Goal: Transaction & Acquisition: Purchase product/service

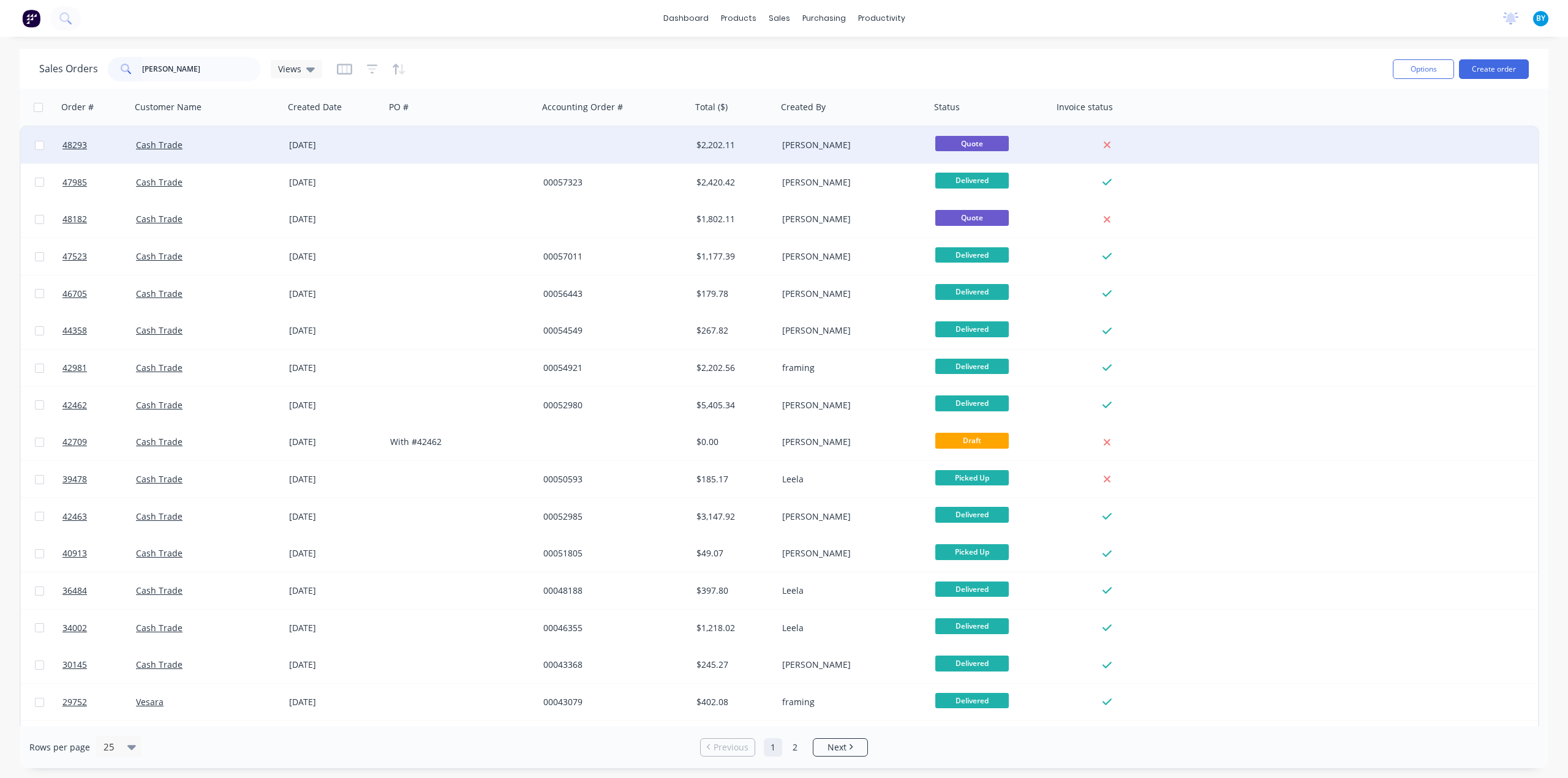
type input "marcus"
click at [623, 147] on div at bounding box center [615, 145] width 153 height 37
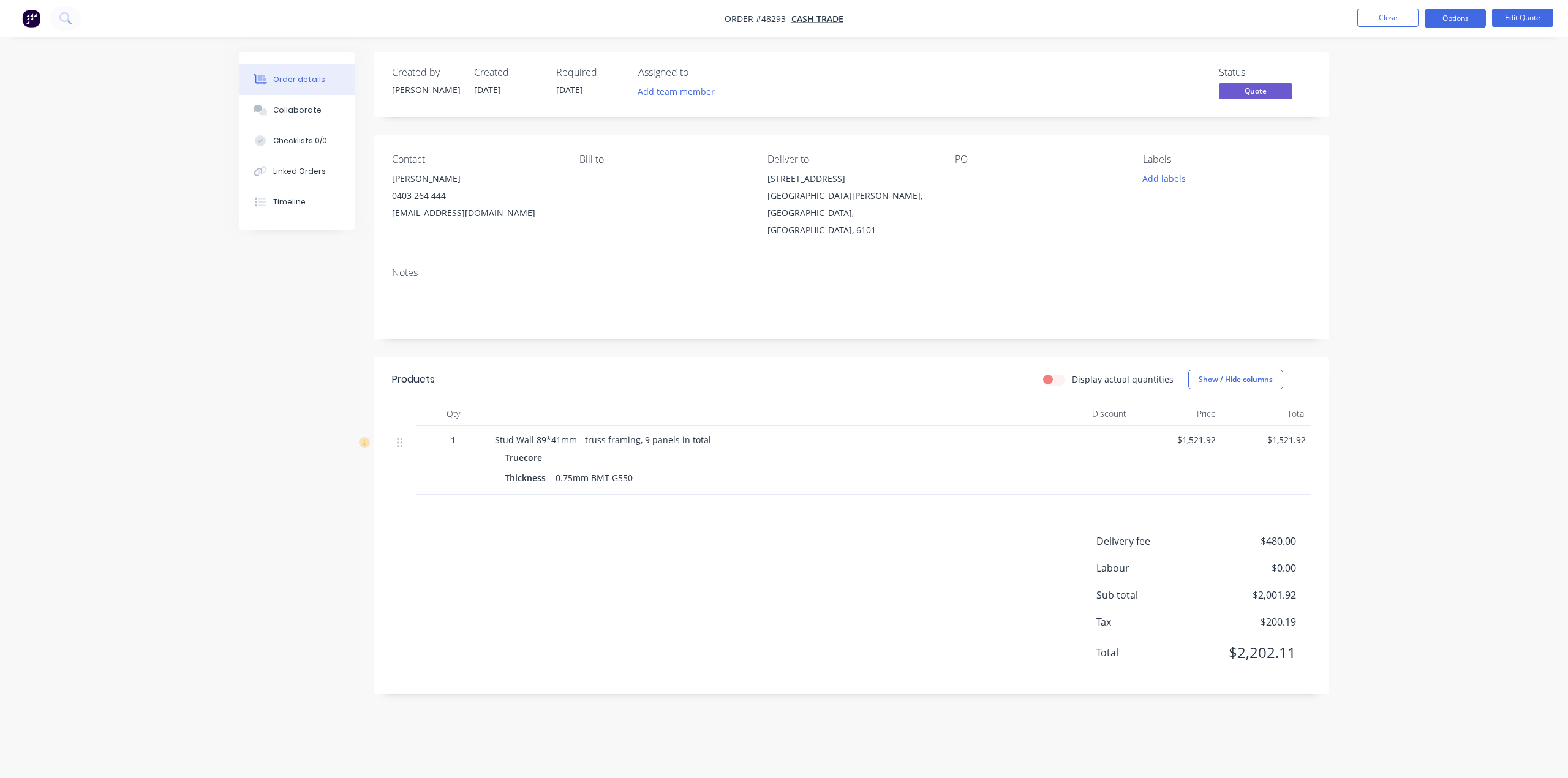
click at [804, 480] on div "Products Display actual quantities Show / Hide columns Qty Discount Price Total…" at bounding box center [851, 526] width 955 height 337
click at [678, 221] on div "Bill to" at bounding box center [663, 196] width 168 height 85
click at [1415, 220] on div "Order details Collaborate Checklists 0/0 Linked Orders Timeline Order details C…" at bounding box center [784, 389] width 1568 height 778
click at [1465, 102] on div "Order details Collaborate Checklists 0/0 Linked Orders Timeline Order details C…" at bounding box center [784, 389] width 1568 height 778
click at [1461, 20] on button "Options" at bounding box center [1455, 18] width 61 height 20
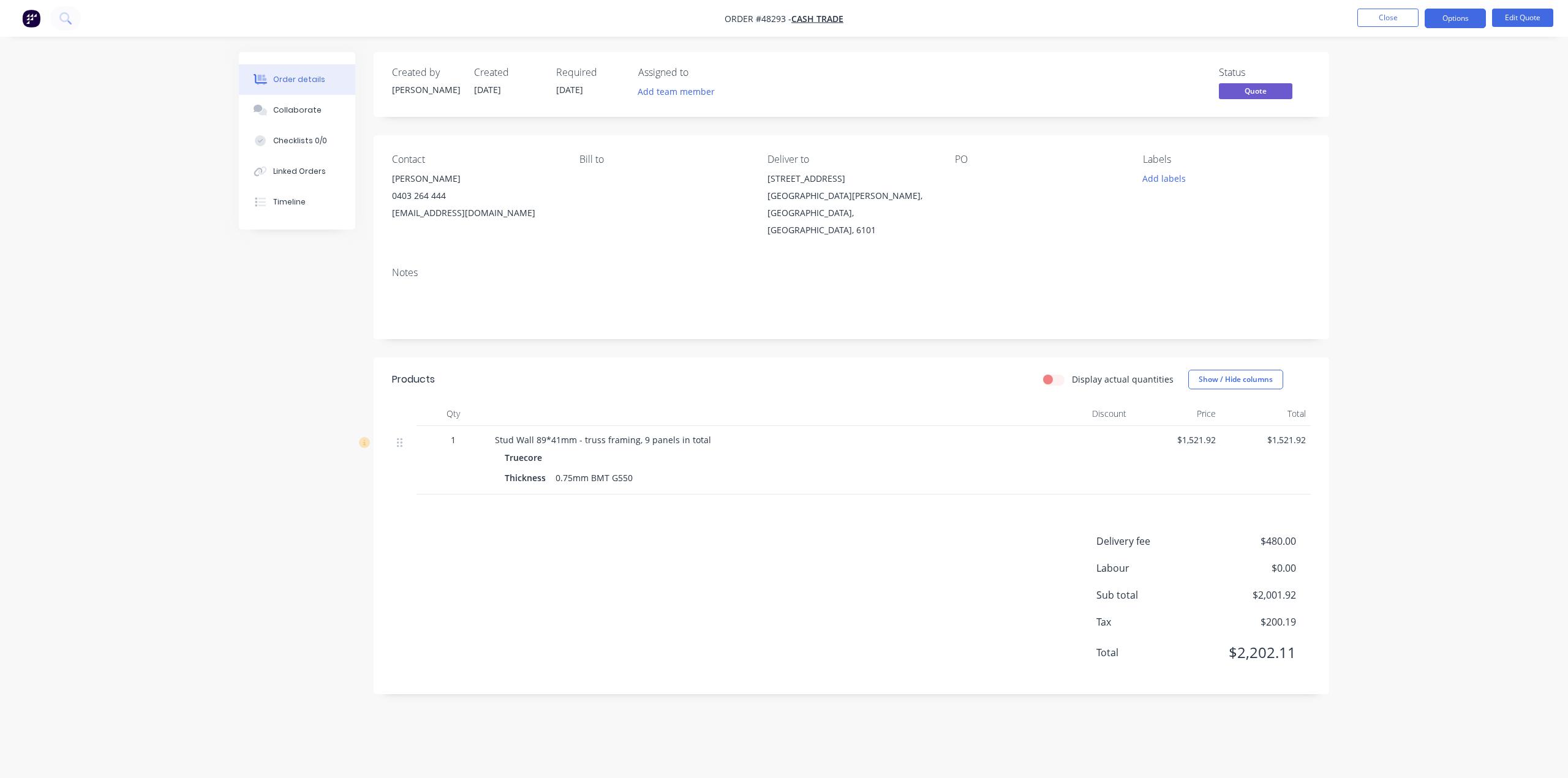
drag, startPoint x: 1552, startPoint y: 147, endPoint x: 1537, endPoint y: 138, distance: 17.5
click at [1548, 148] on div "Order details Collaborate Checklists 0/0 Linked Orders Timeline Order details C…" at bounding box center [784, 389] width 1568 height 778
click at [1455, 14] on button "Options" at bounding box center [1455, 18] width 61 height 20
click at [1423, 145] on div "Convert to Order" at bounding box center [1418, 148] width 113 height 18
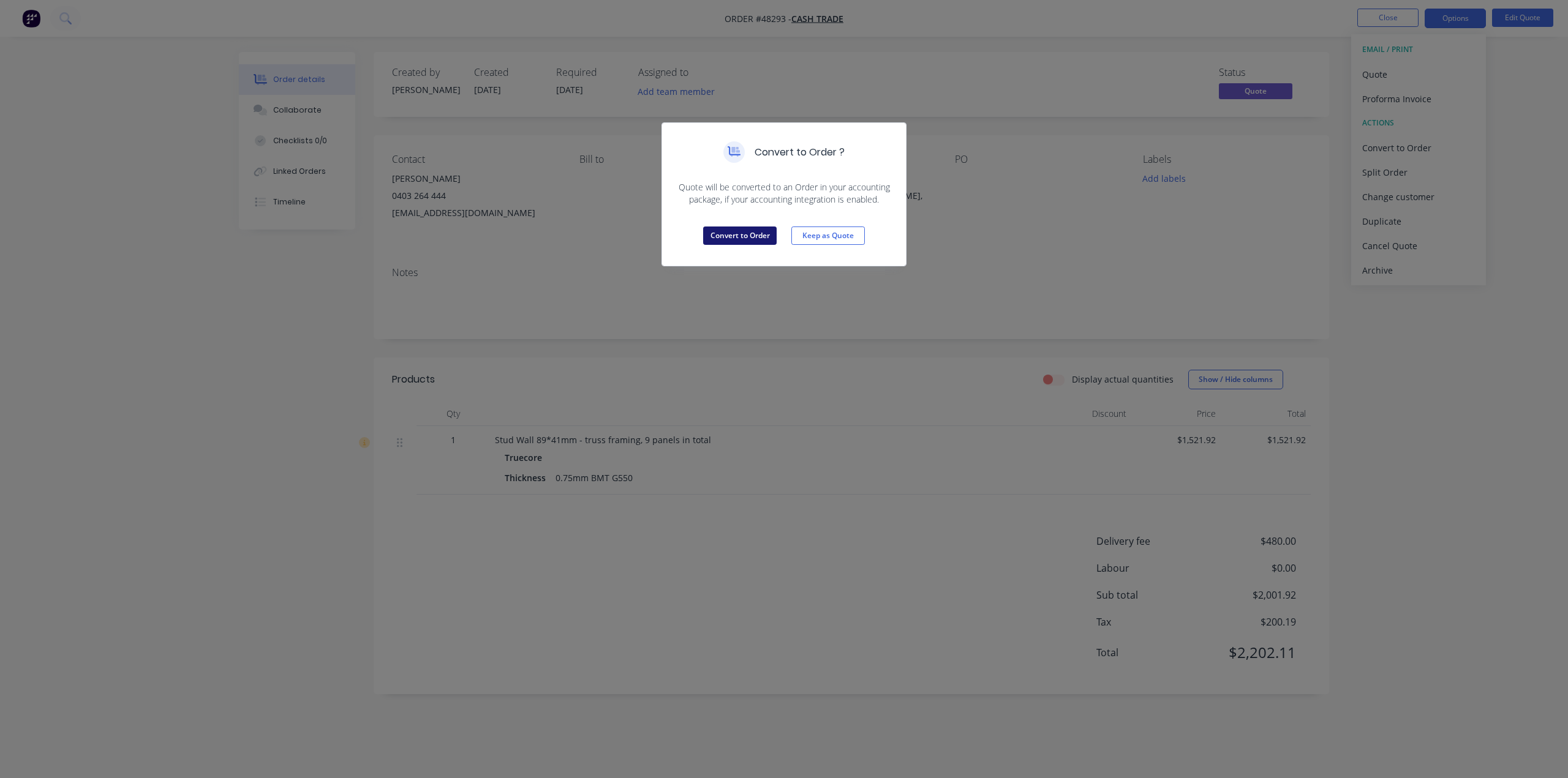
click at [733, 234] on button "Convert to Order" at bounding box center [740, 235] width 73 height 18
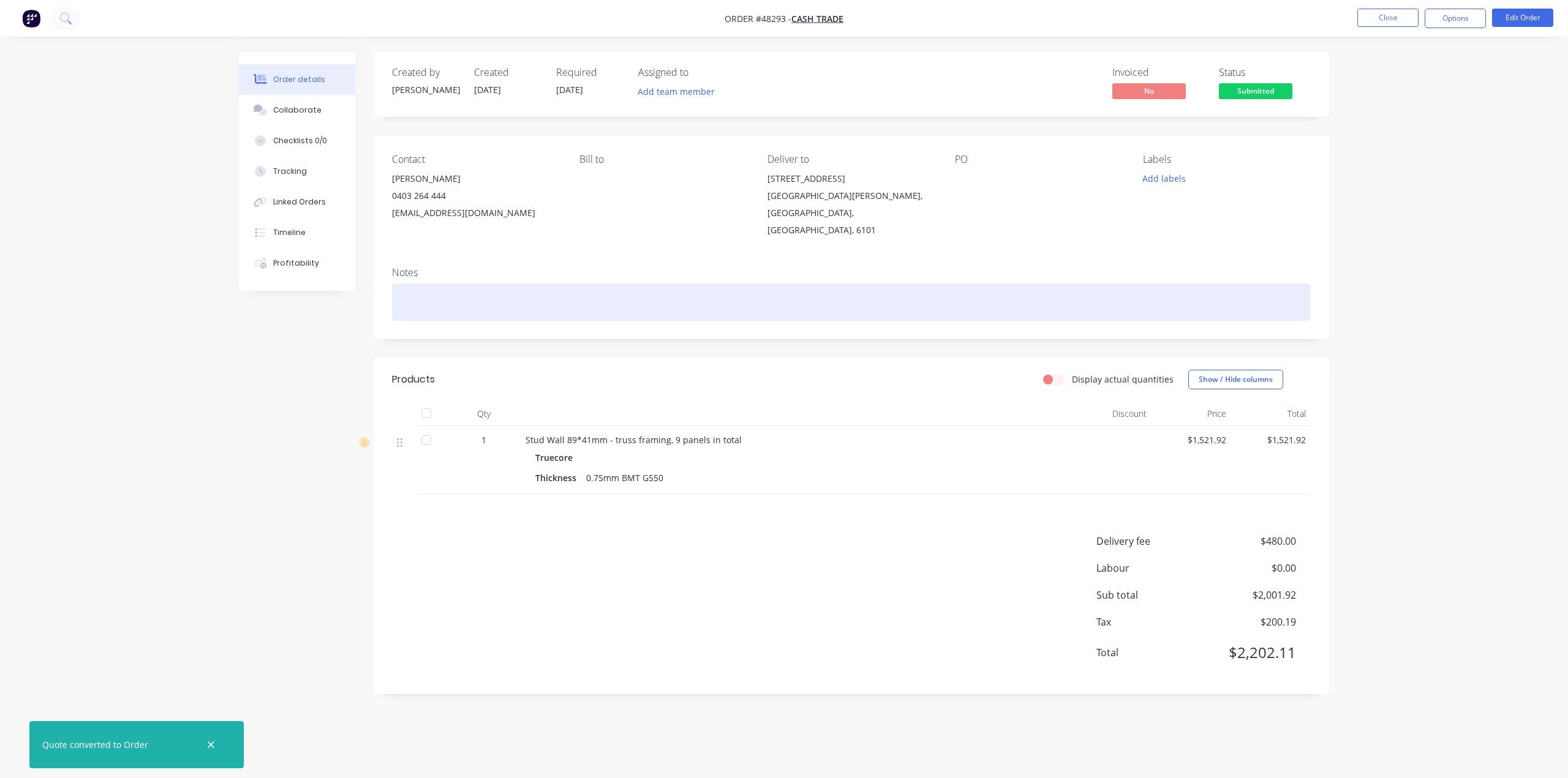
click at [570, 287] on div at bounding box center [851, 301] width 919 height 37
click at [967, 308] on div "Notes" at bounding box center [851, 298] width 955 height 82
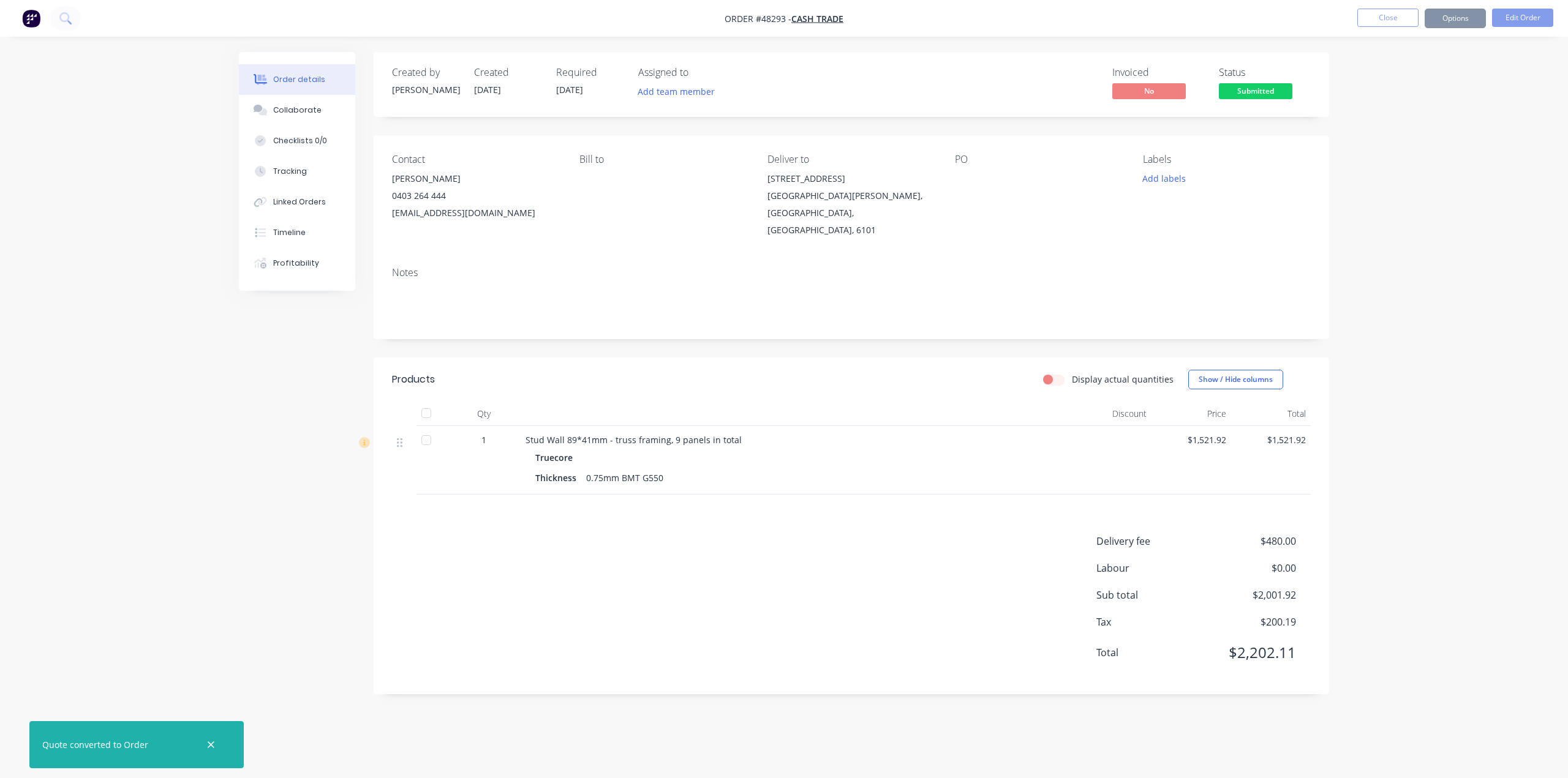
drag, startPoint x: 967, startPoint y: 193, endPoint x: 967, endPoint y: 186, distance: 7.0
click at [967, 193] on div "PO" at bounding box center [1038, 196] width 168 height 85
click at [965, 186] on div at bounding box center [1031, 178] width 153 height 17
drag, startPoint x: 965, startPoint y: 179, endPoint x: 962, endPoint y: 165, distance: 14.3
click at [965, 169] on div "PO" at bounding box center [1038, 196] width 168 height 85
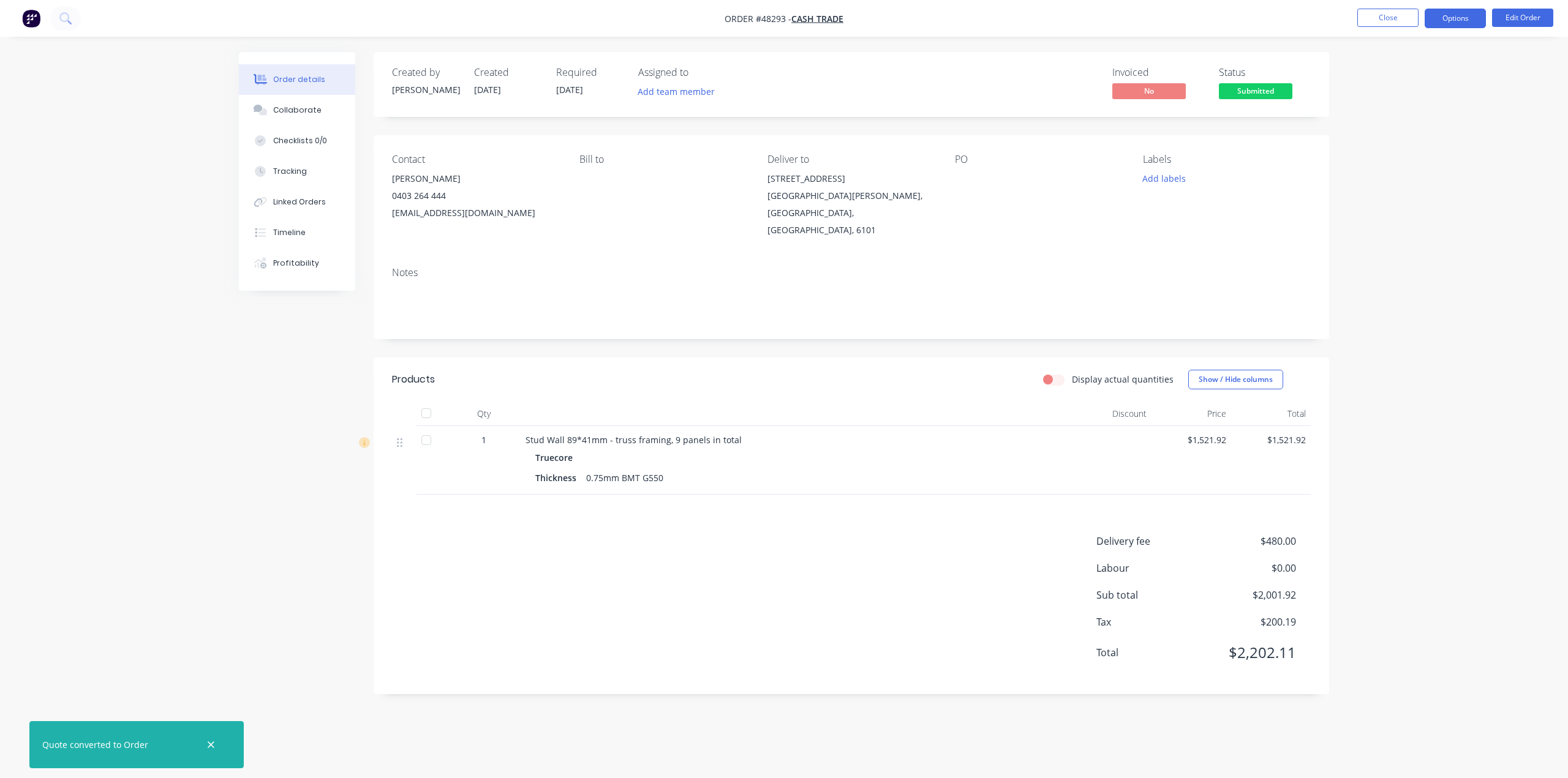
click at [1452, 16] on button "Options" at bounding box center [1455, 18] width 61 height 20
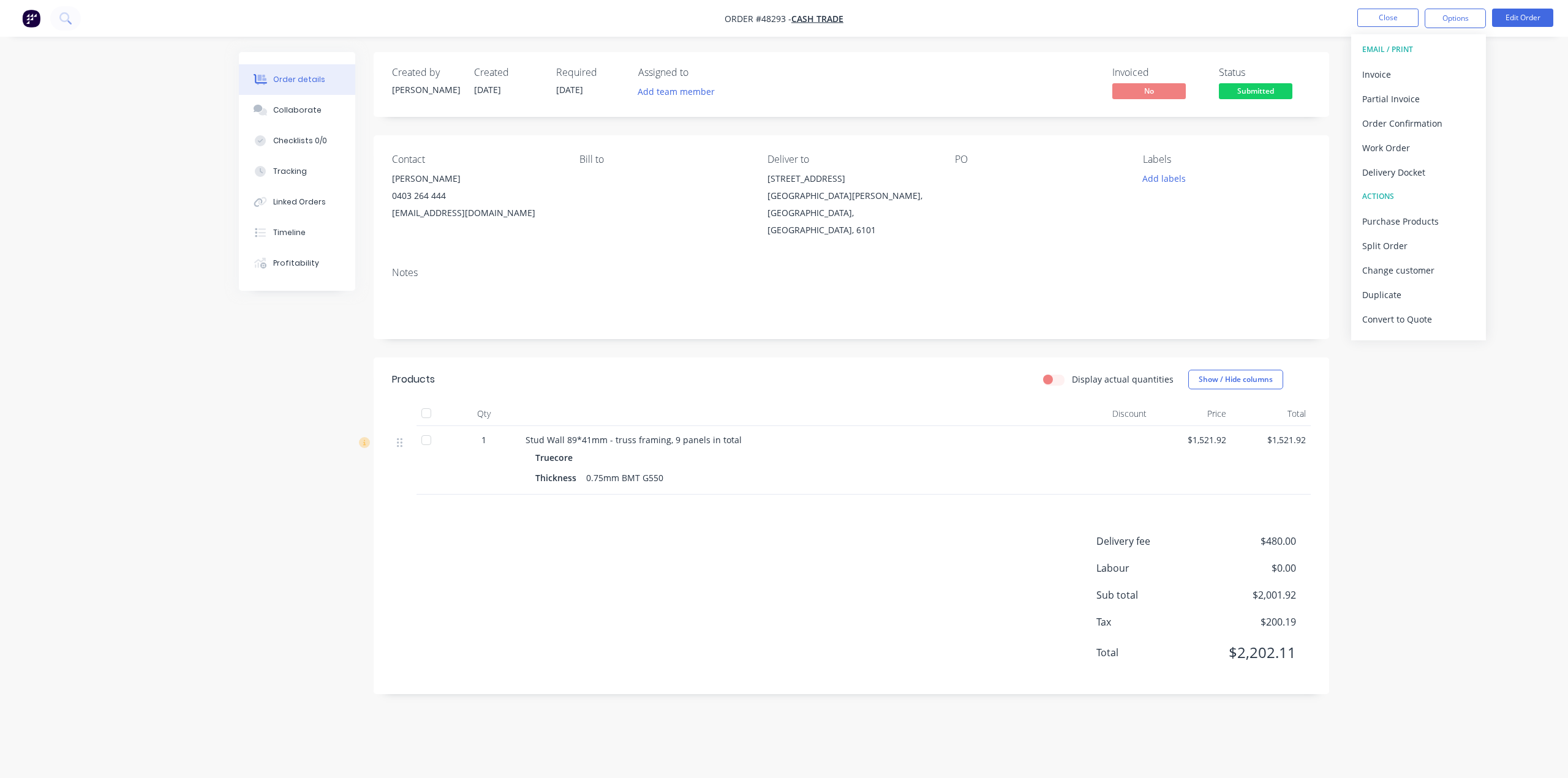
click at [1490, 335] on div "Order details Collaborate Checklists 0/0 Tracking Linked Orders Timeline Profit…" at bounding box center [784, 389] width 1568 height 778
drag, startPoint x: 270, startPoint y: 343, endPoint x: 273, endPoint y: 349, distance: 6.7
click at [270, 343] on div "Created by Bob Created 29/08/25 Required 20/08/25 Assigned to Add team member I…" at bounding box center [784, 382] width 1090 height 660
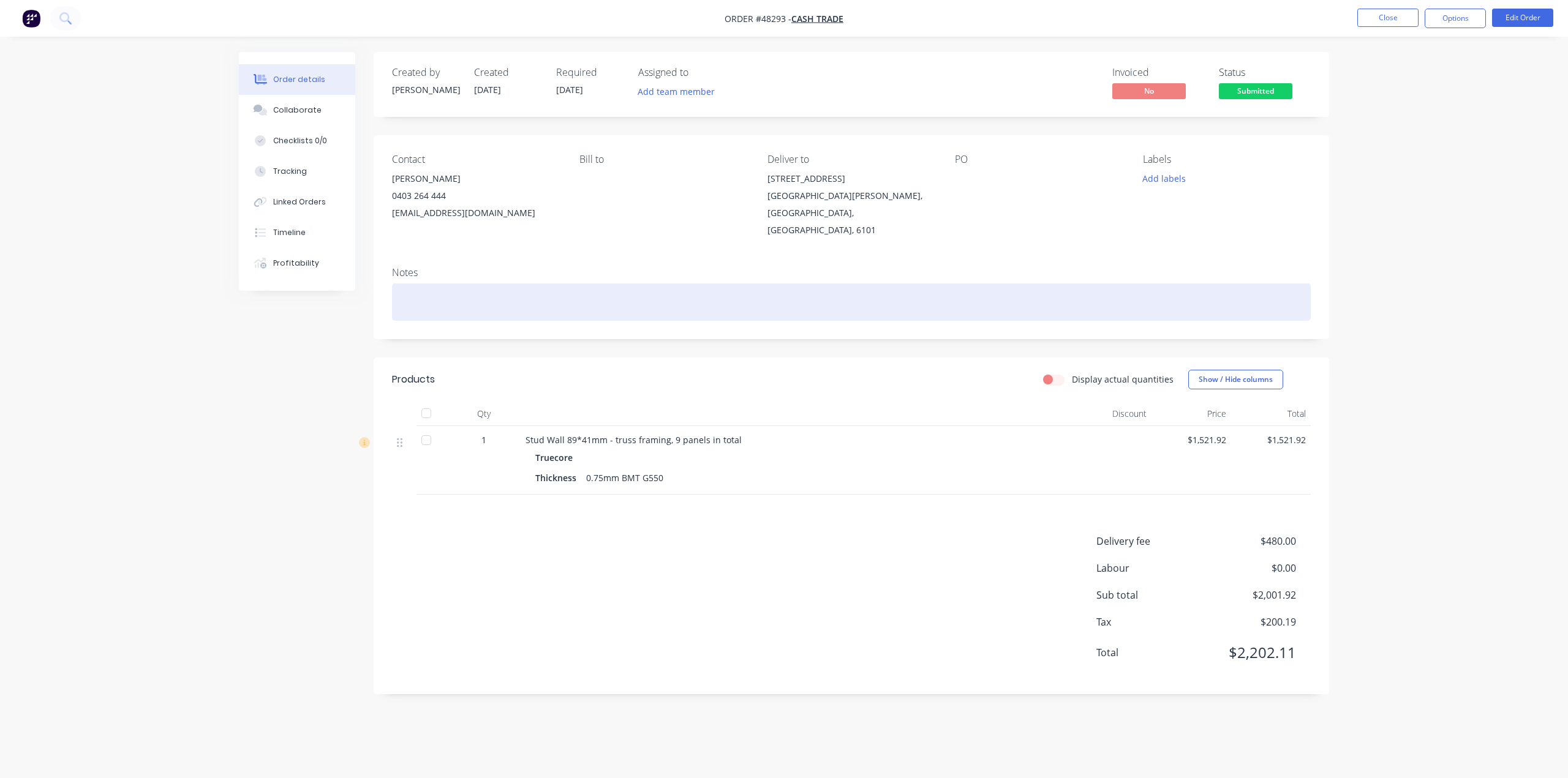
click at [983, 283] on div at bounding box center [851, 301] width 919 height 37
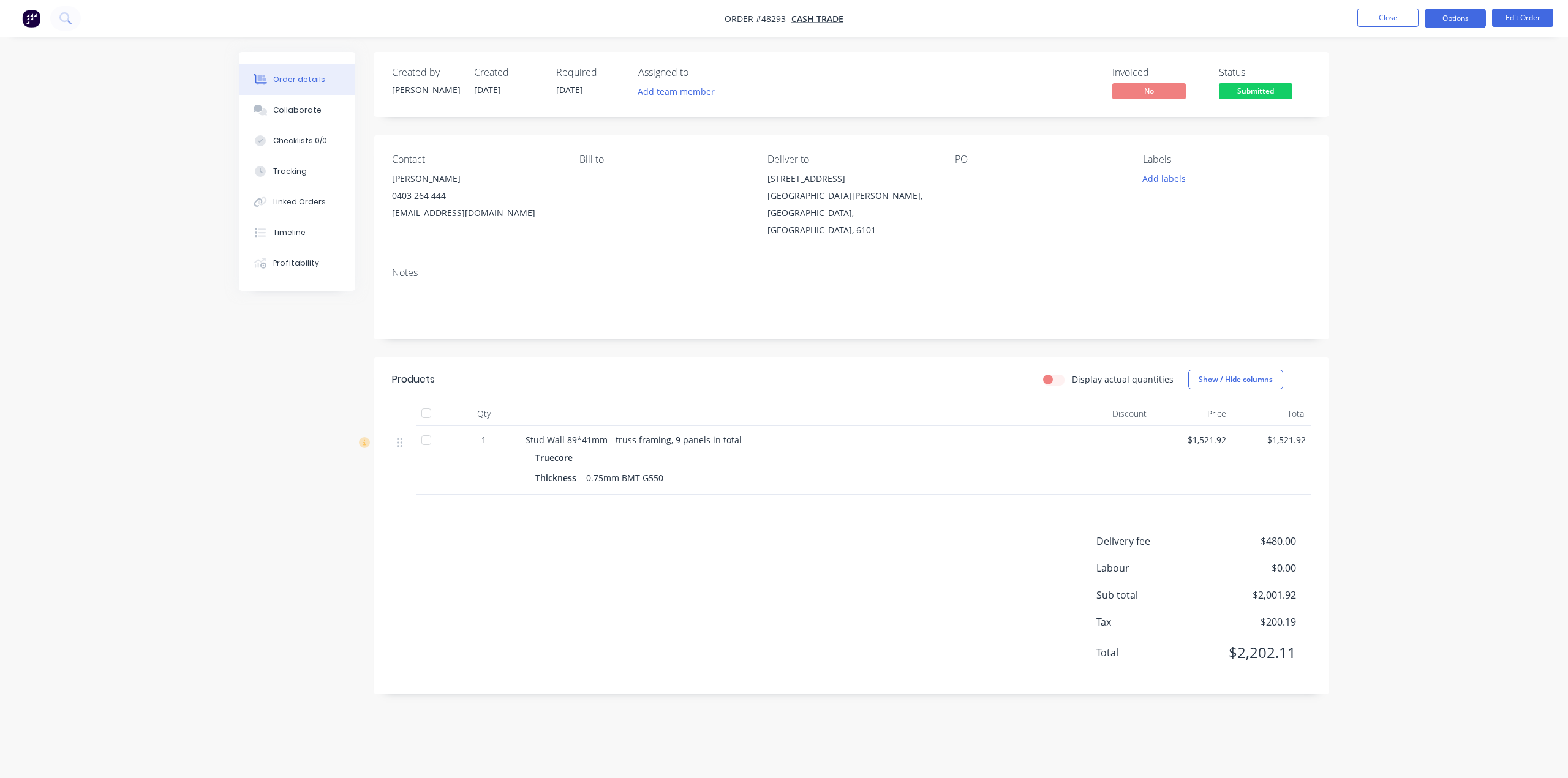
click at [1445, 19] on button "Options" at bounding box center [1455, 18] width 61 height 20
click at [1376, 70] on div "Invoice" at bounding box center [1418, 75] width 113 height 18
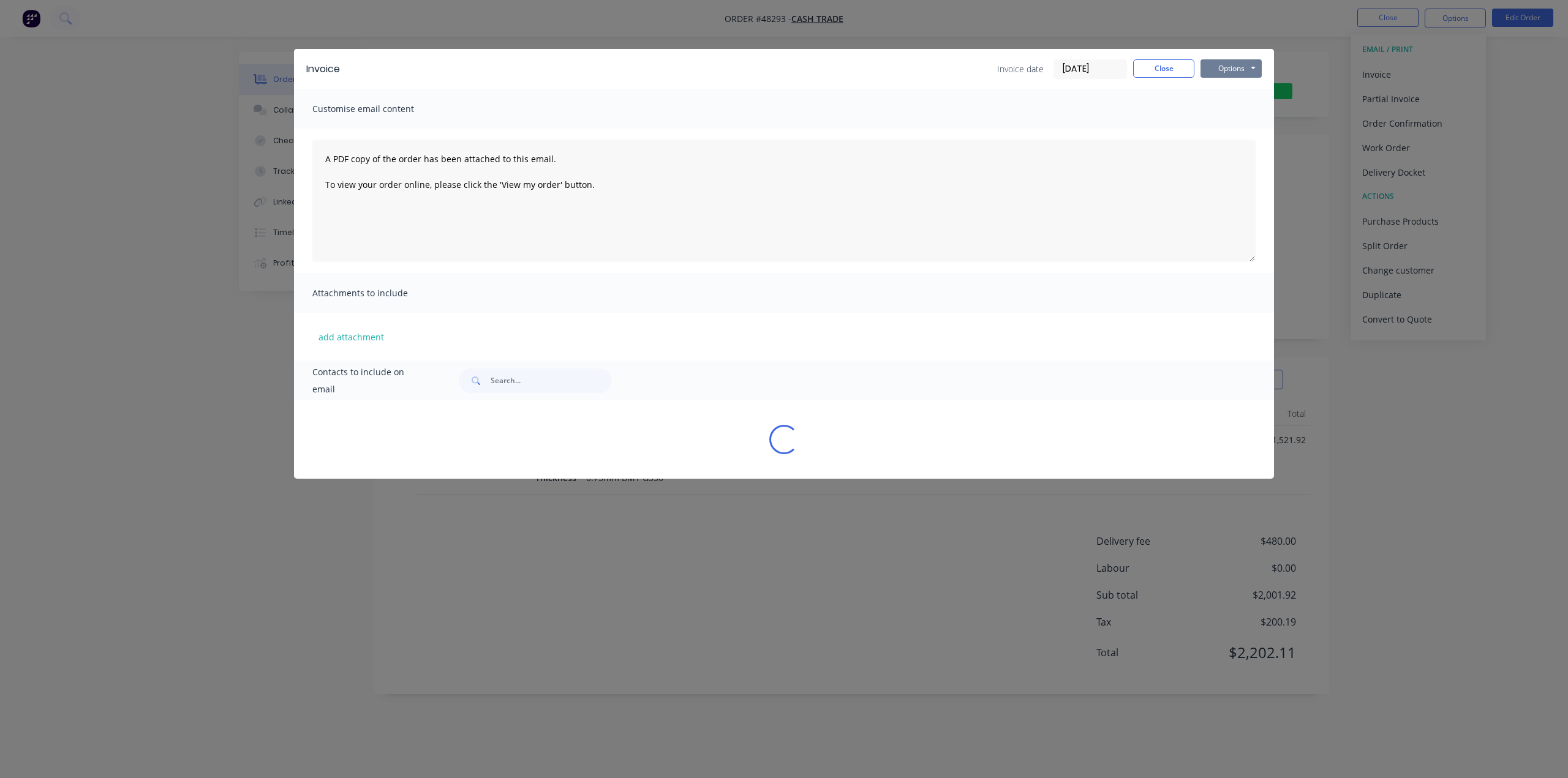
click at [1226, 68] on button "Options" at bounding box center [1231, 68] width 61 height 18
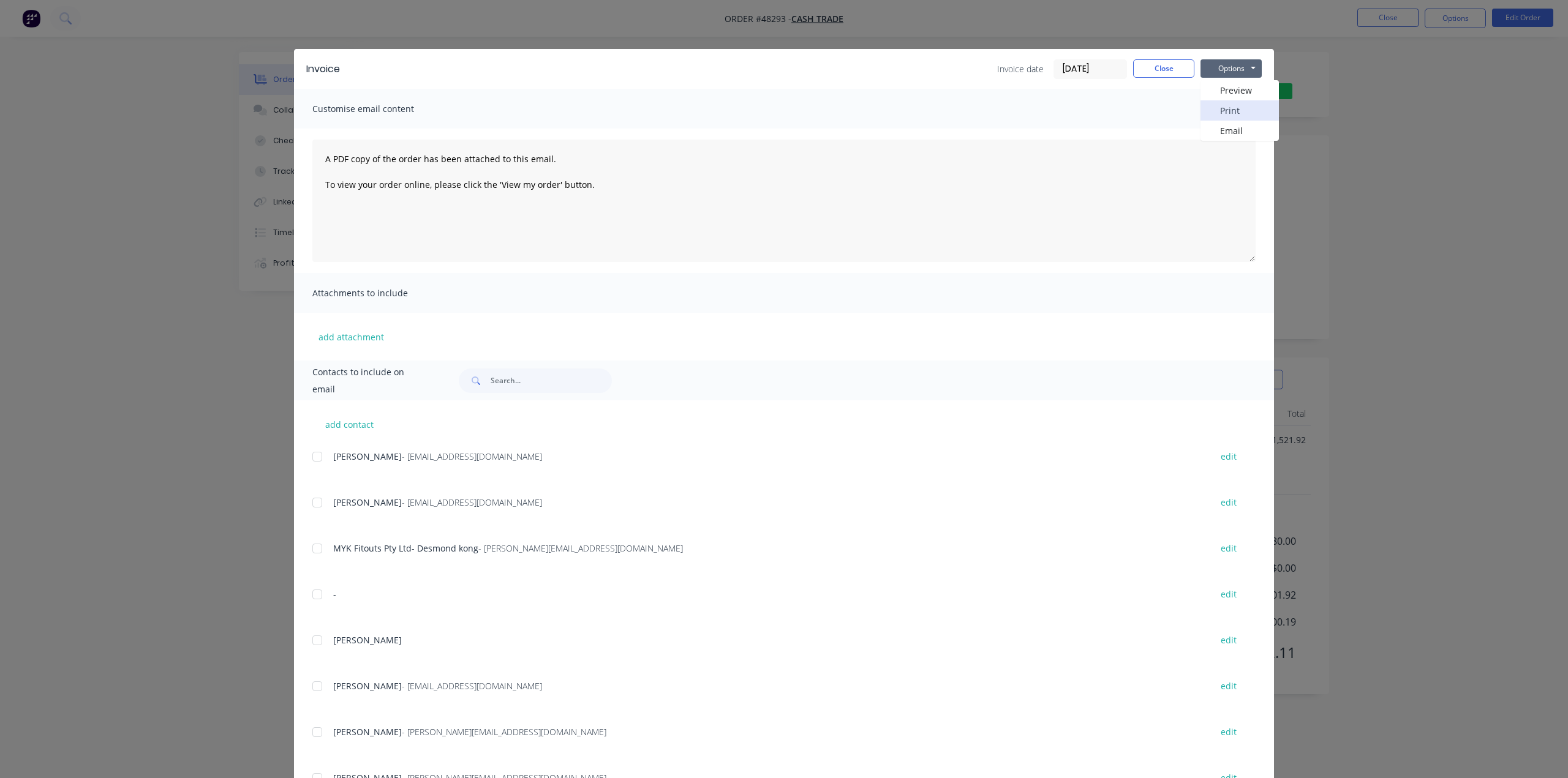
click at [1220, 110] on button "Print" at bounding box center [1240, 111] width 78 height 20
click at [1408, 245] on div "Invoice Invoice date 29/08/25 Close Options Preview Print Email Customise email…" at bounding box center [784, 389] width 1568 height 778
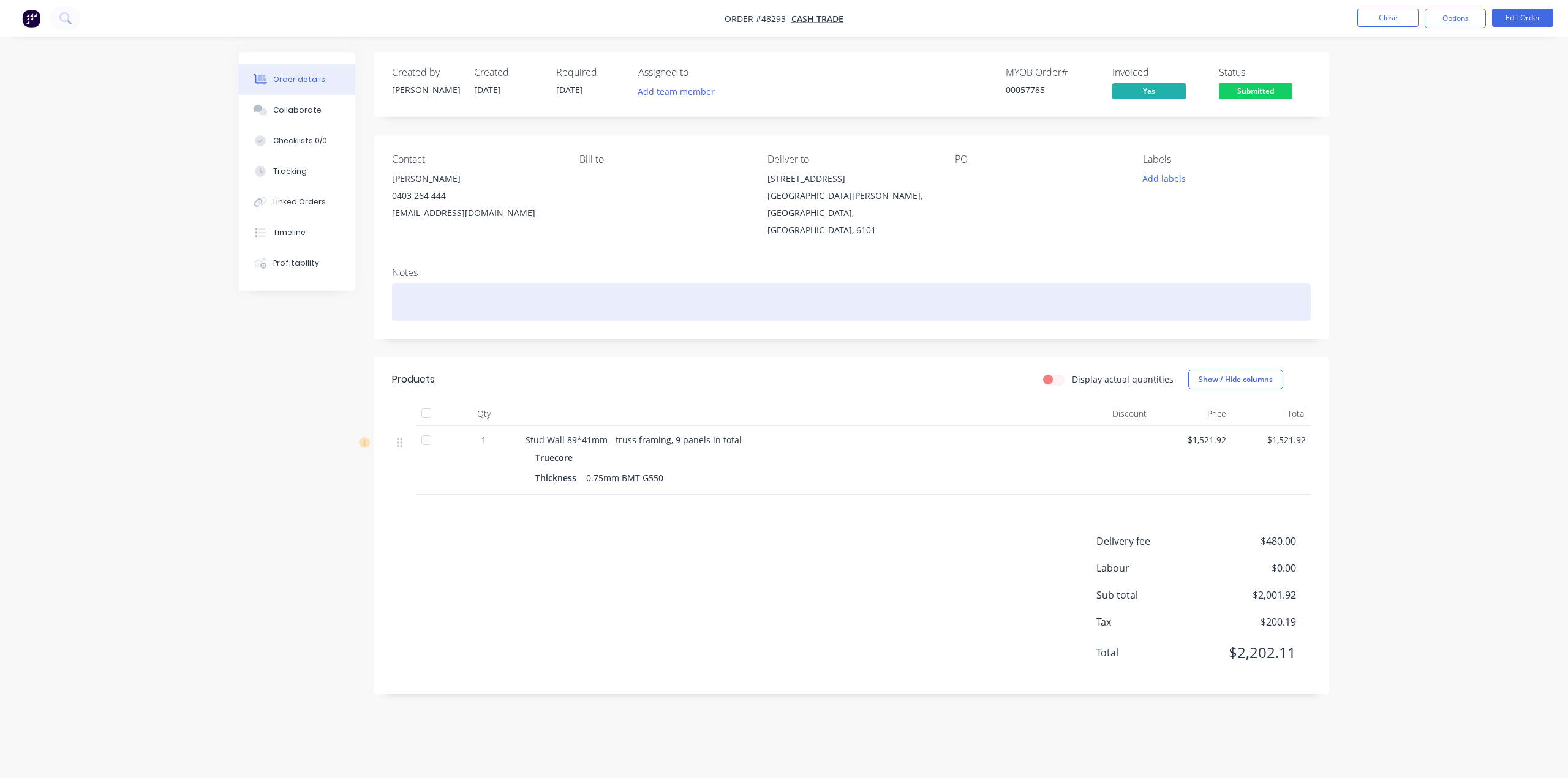
click at [642, 286] on div at bounding box center [851, 301] width 919 height 37
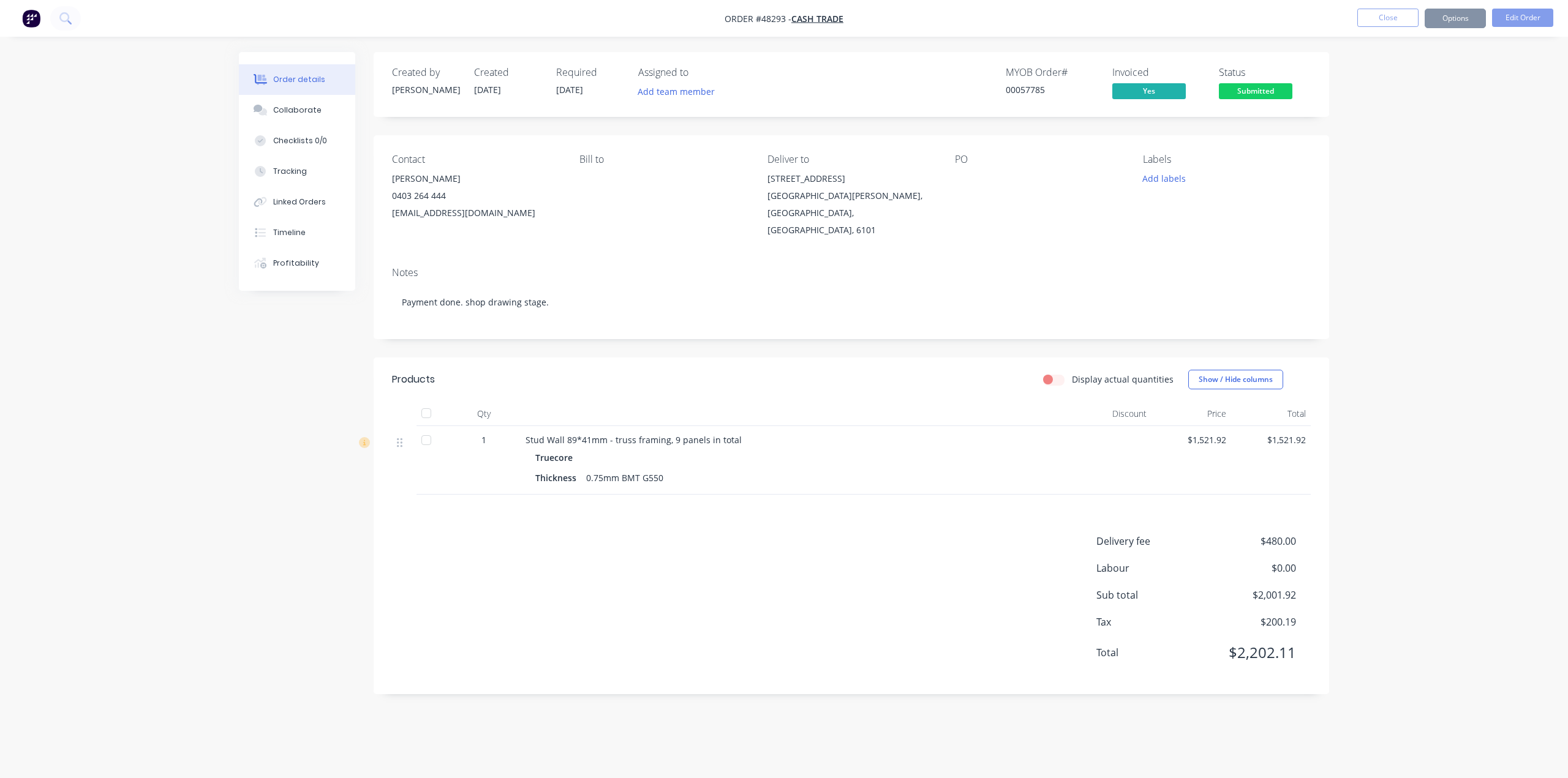
click at [644, 373] on header "Products Display actual quantities Show / Hide columns" at bounding box center [851, 380] width 955 height 44
click at [729, 370] on div "Display actual quantities Show / Hide columns" at bounding box center [949, 379] width 723 height 20
click at [795, 370] on div "Display actual quantities Show / Hide columns" at bounding box center [949, 379] width 723 height 20
click at [957, 186] on div at bounding box center [1031, 178] width 153 height 17
click at [1078, 205] on div "PO" at bounding box center [1038, 196] width 168 height 85
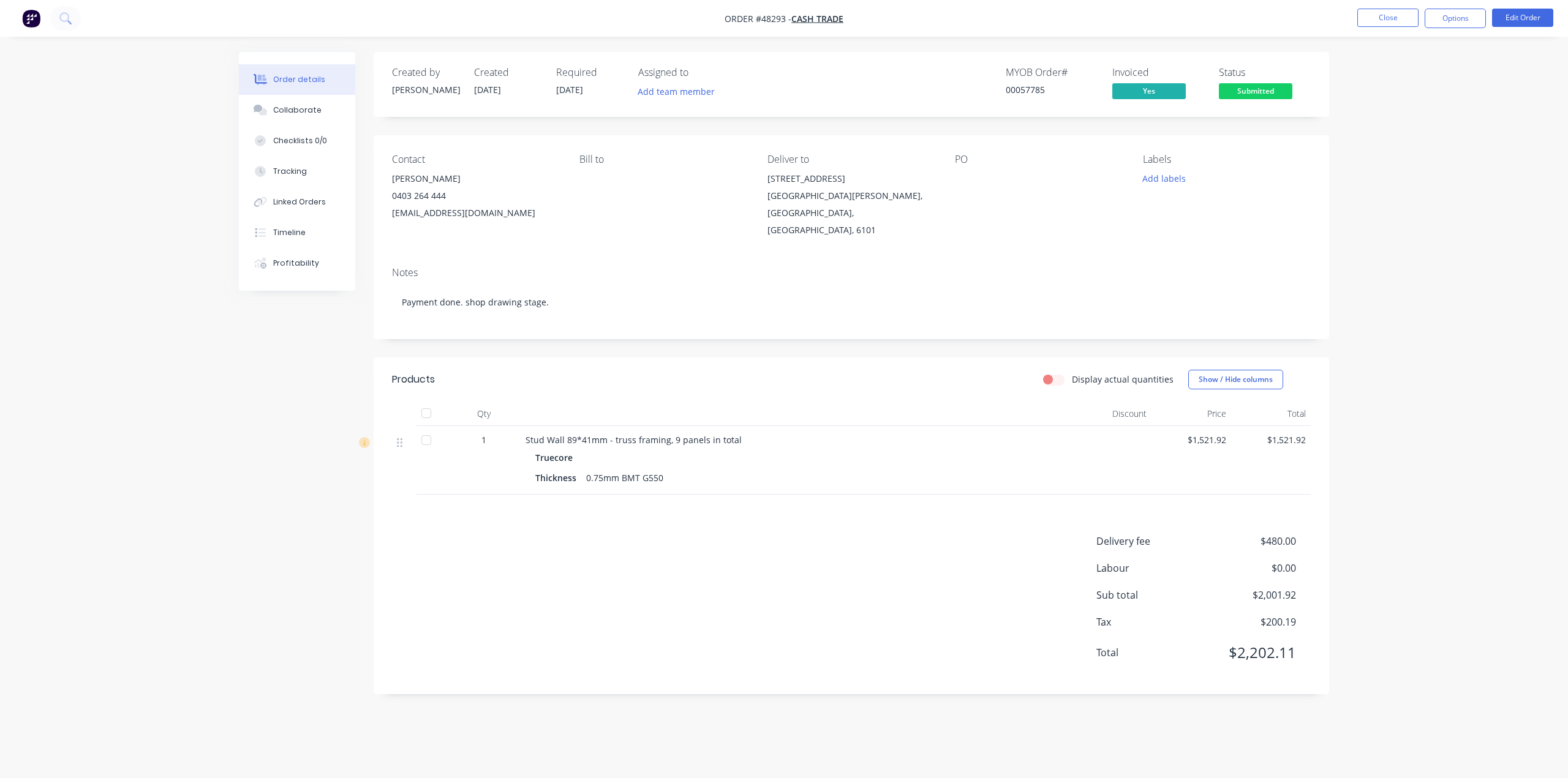
click at [797, 573] on div "Delivery fee $480.00 Labour $0.00 Sub total $2,001.92 Tax $200.19 Total $2,202.…" at bounding box center [851, 605] width 919 height 142
click at [916, 206] on div "East Victoria Park, Western Australia, Australia, 6101" at bounding box center [851, 212] width 168 height 51
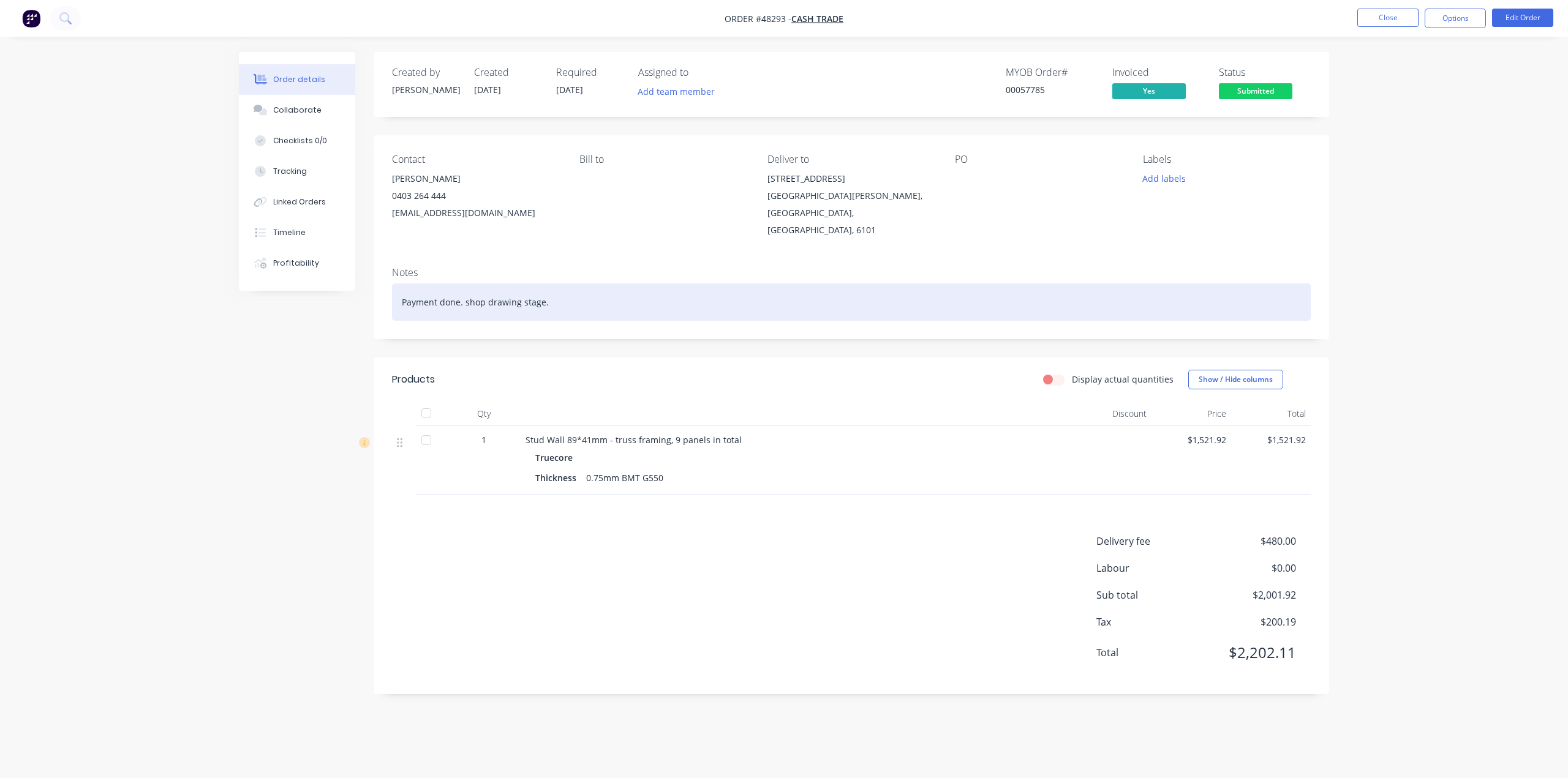
click at [620, 295] on div "Payment done. shop drawing stage." at bounding box center [851, 301] width 919 height 37
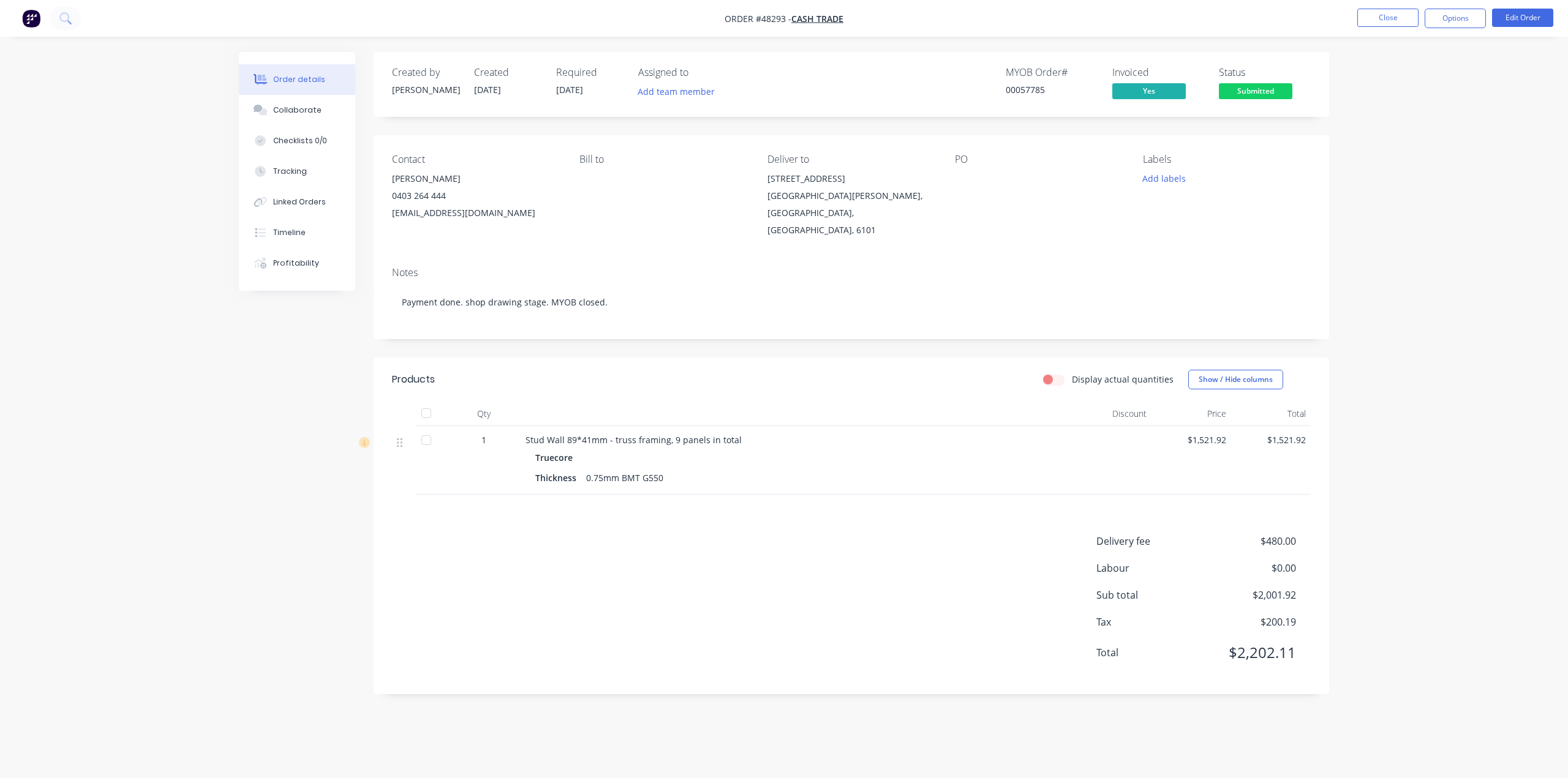
click at [697, 257] on div "Notes Payment done. shop drawing stage. MYOB closed." at bounding box center [851, 298] width 955 height 82
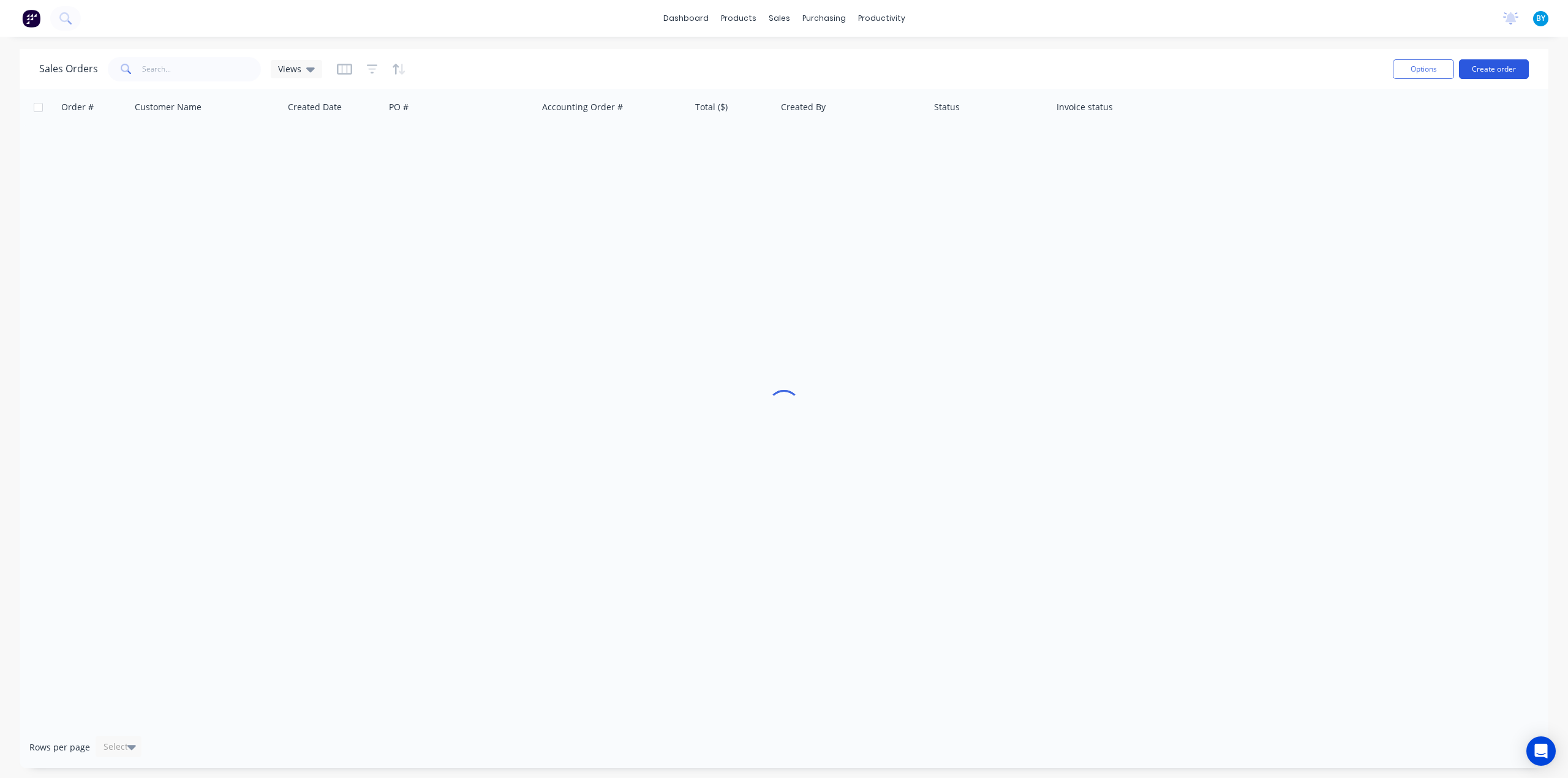
click at [1483, 66] on button "Create order" at bounding box center [1493, 69] width 70 height 20
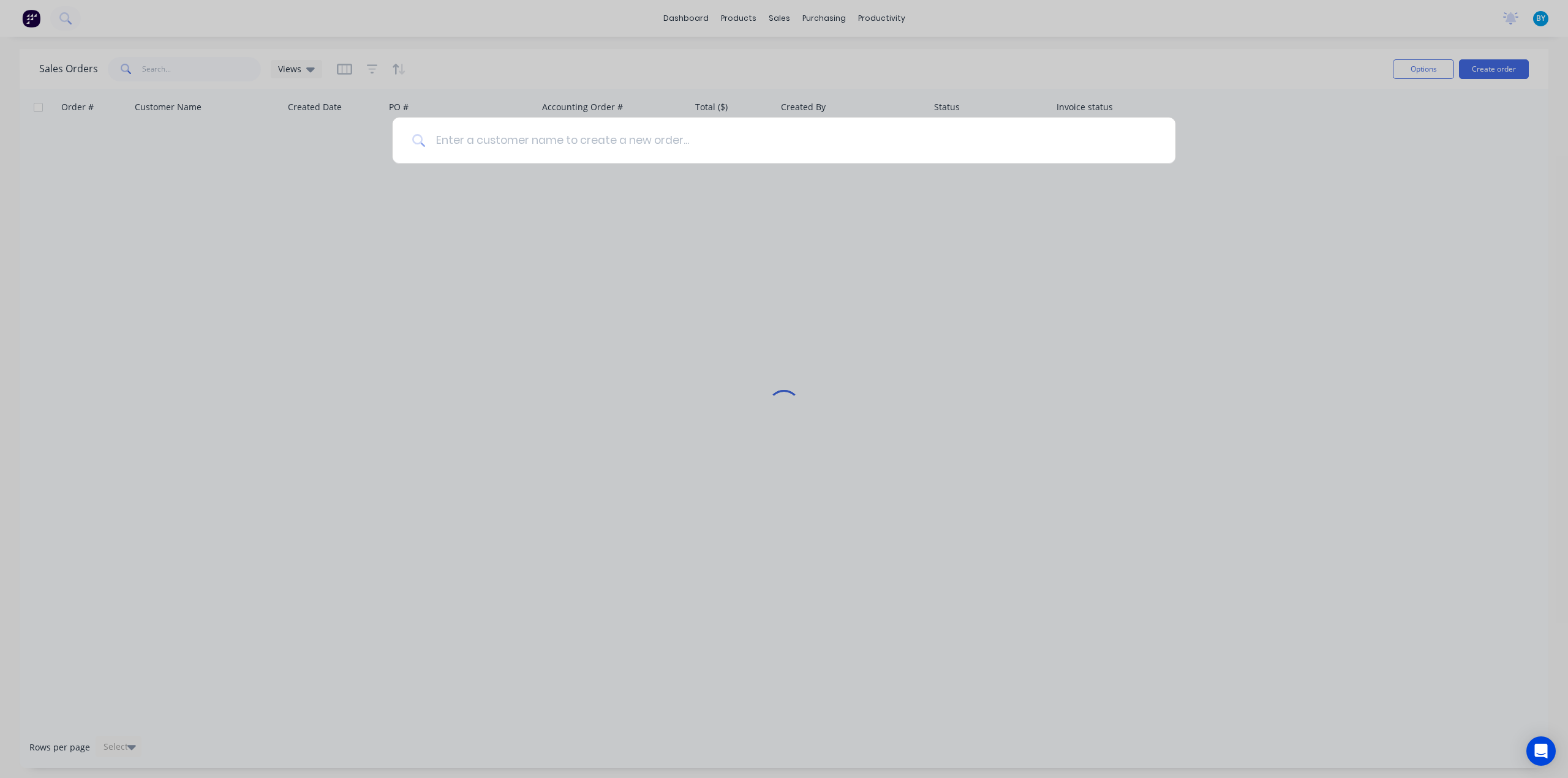
click at [573, 138] on input at bounding box center [790, 140] width 730 height 46
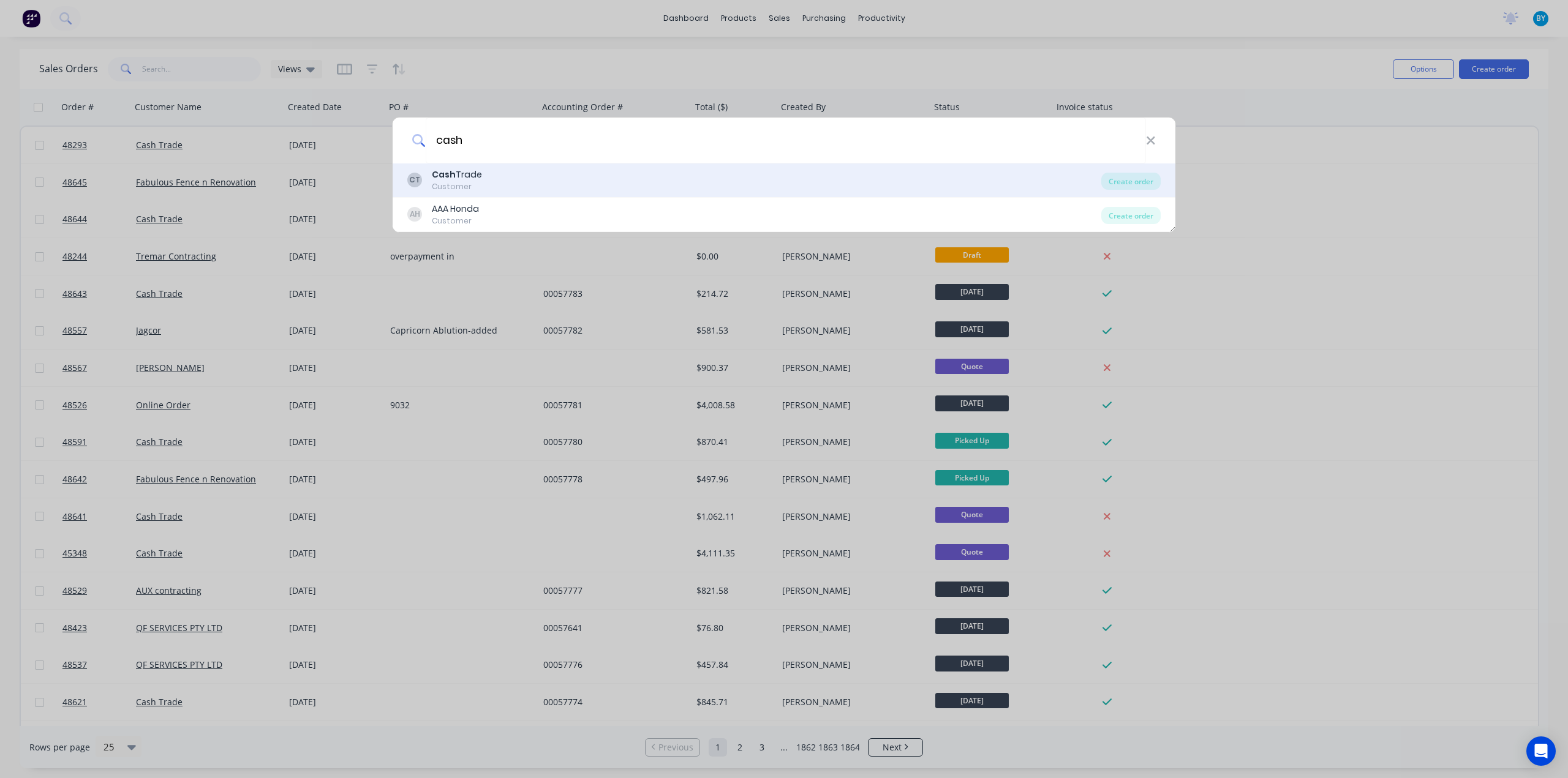
type input "cash"
click at [524, 182] on div "CT Cash Trade Customer" at bounding box center [754, 180] width 694 height 24
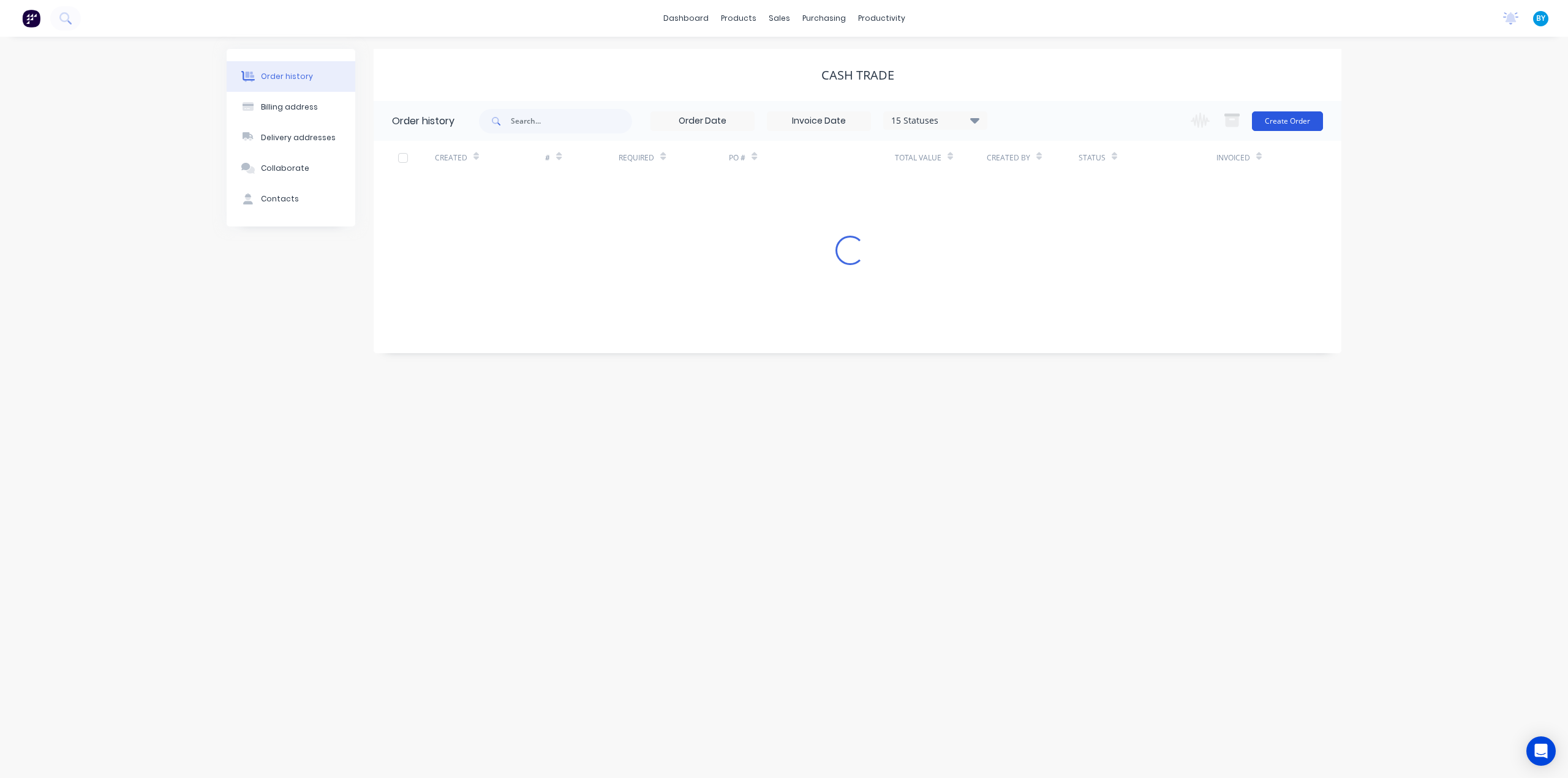
click at [1283, 121] on button "Create Order" at bounding box center [1287, 121] width 71 height 20
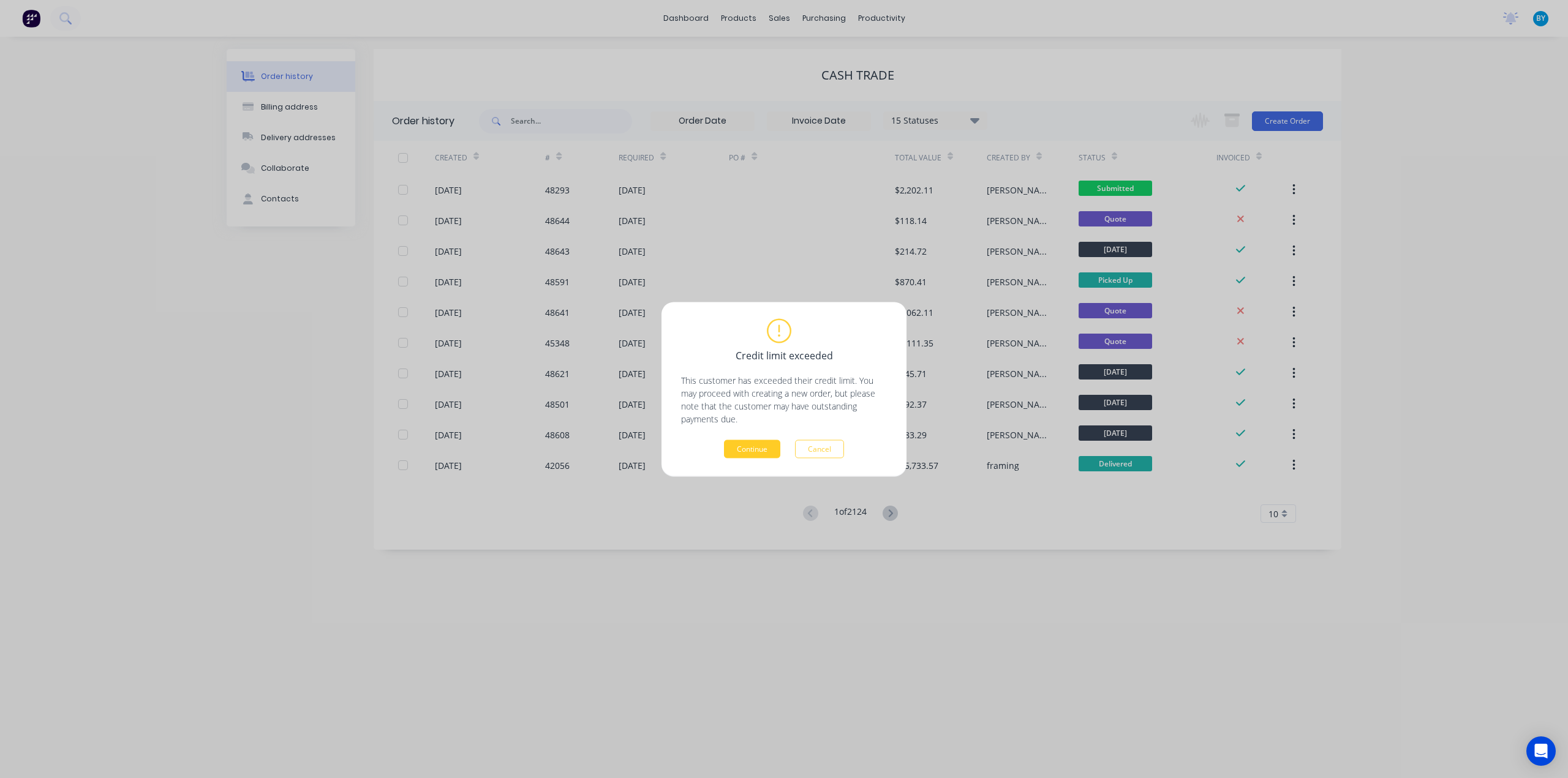
click at [757, 451] on button "Continue" at bounding box center [752, 449] width 56 height 18
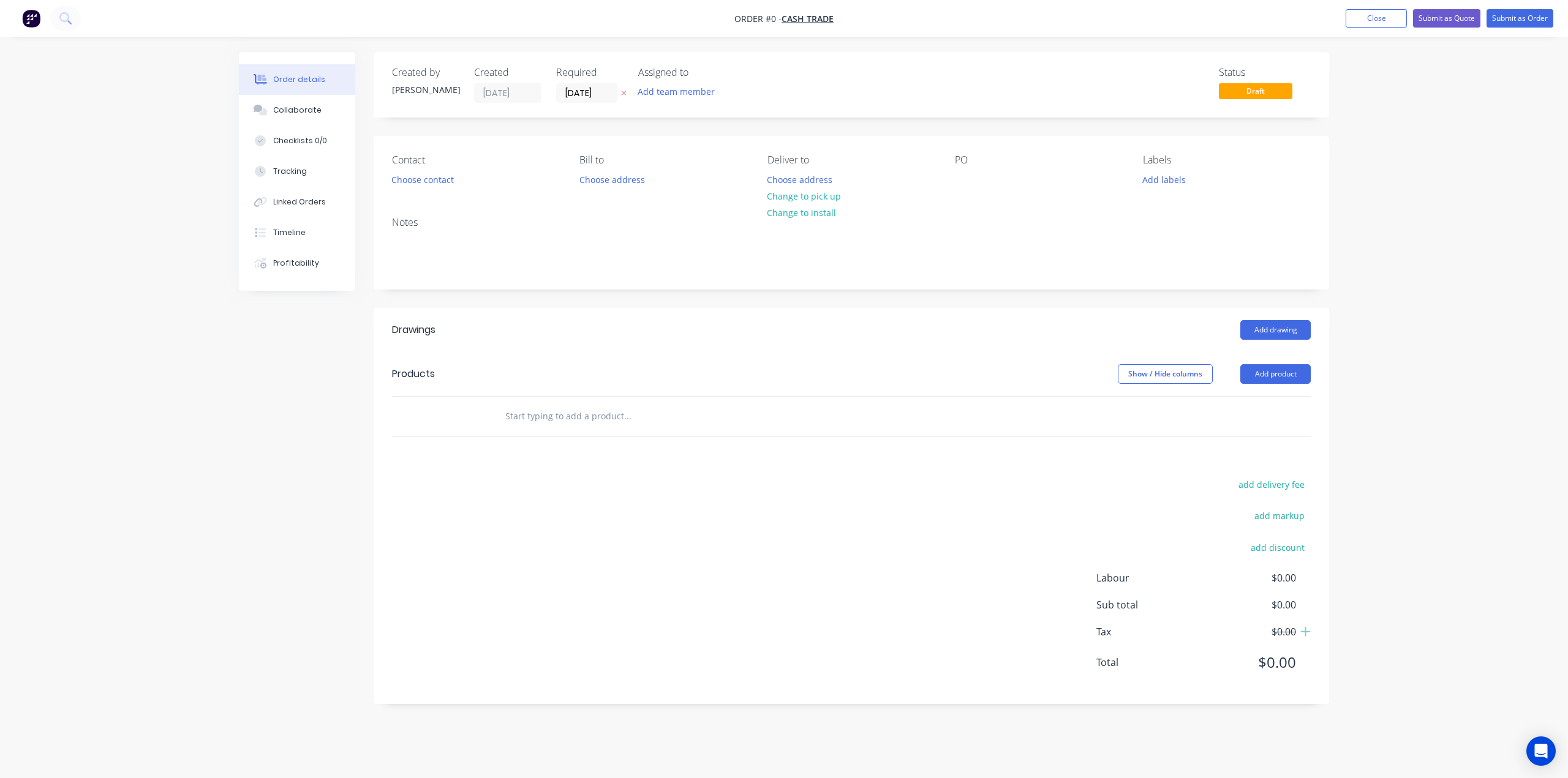
click at [1268, 359] on header "Products Show / Hide columns Add product" at bounding box center [851, 374] width 955 height 44
click at [1271, 371] on button "Add product" at bounding box center [1275, 374] width 70 height 20
click at [1280, 401] on div "Product catalogue" at bounding box center [1252, 405] width 94 height 18
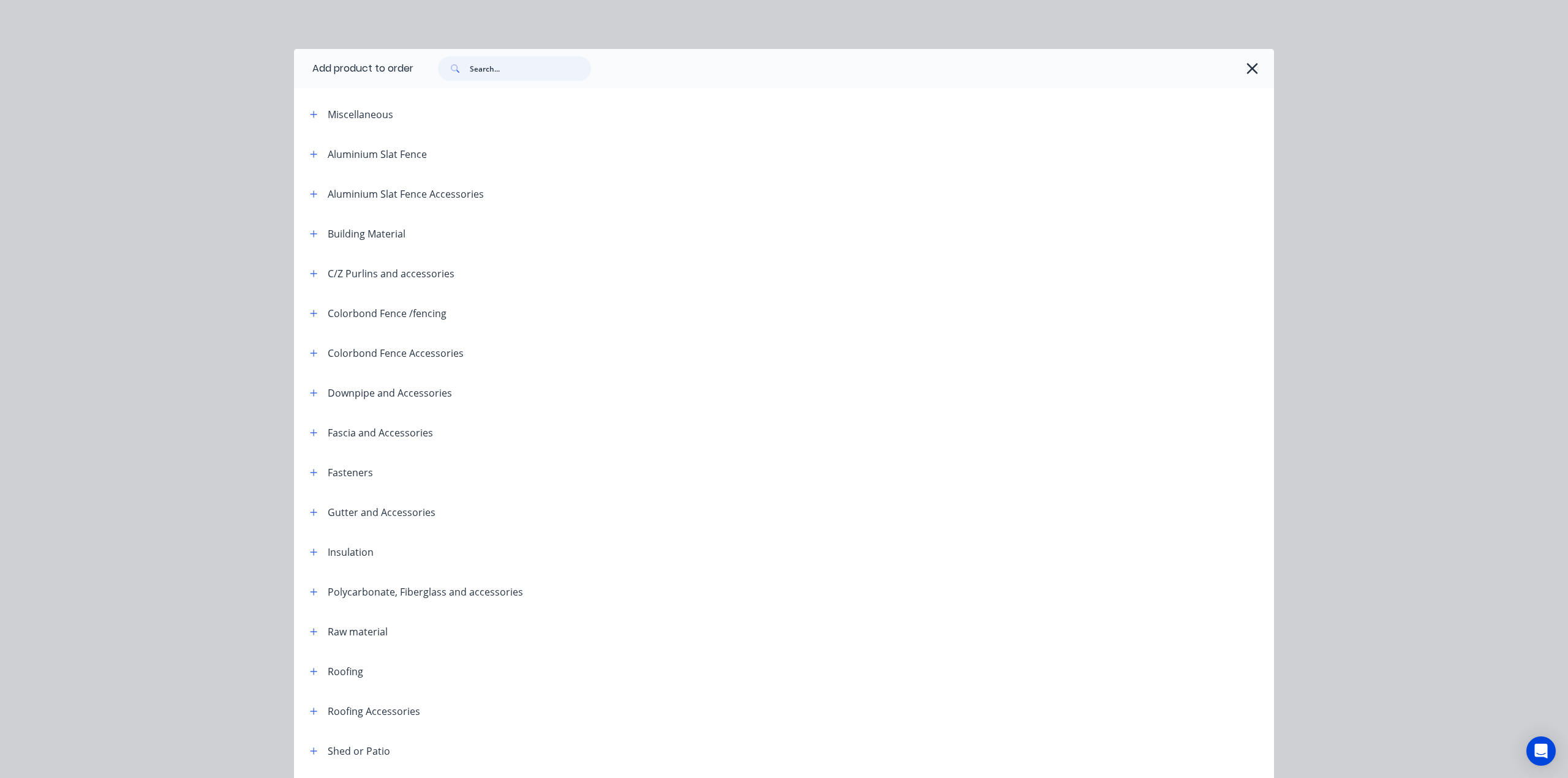
click at [505, 70] on input "text" at bounding box center [530, 68] width 121 height 25
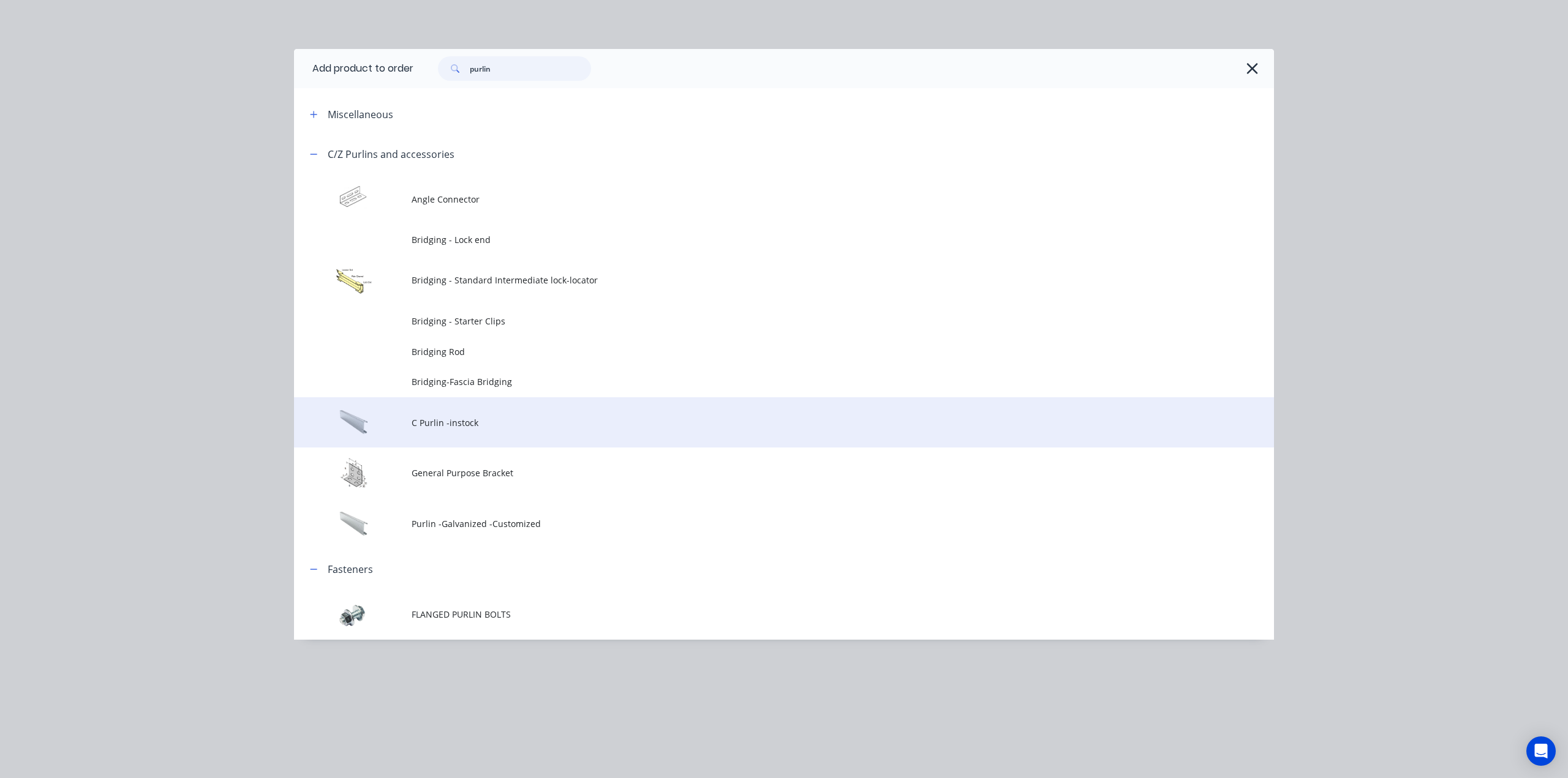
type input "purlin"
click at [566, 426] on span "C Purlin -instock" at bounding box center [756, 423] width 690 height 13
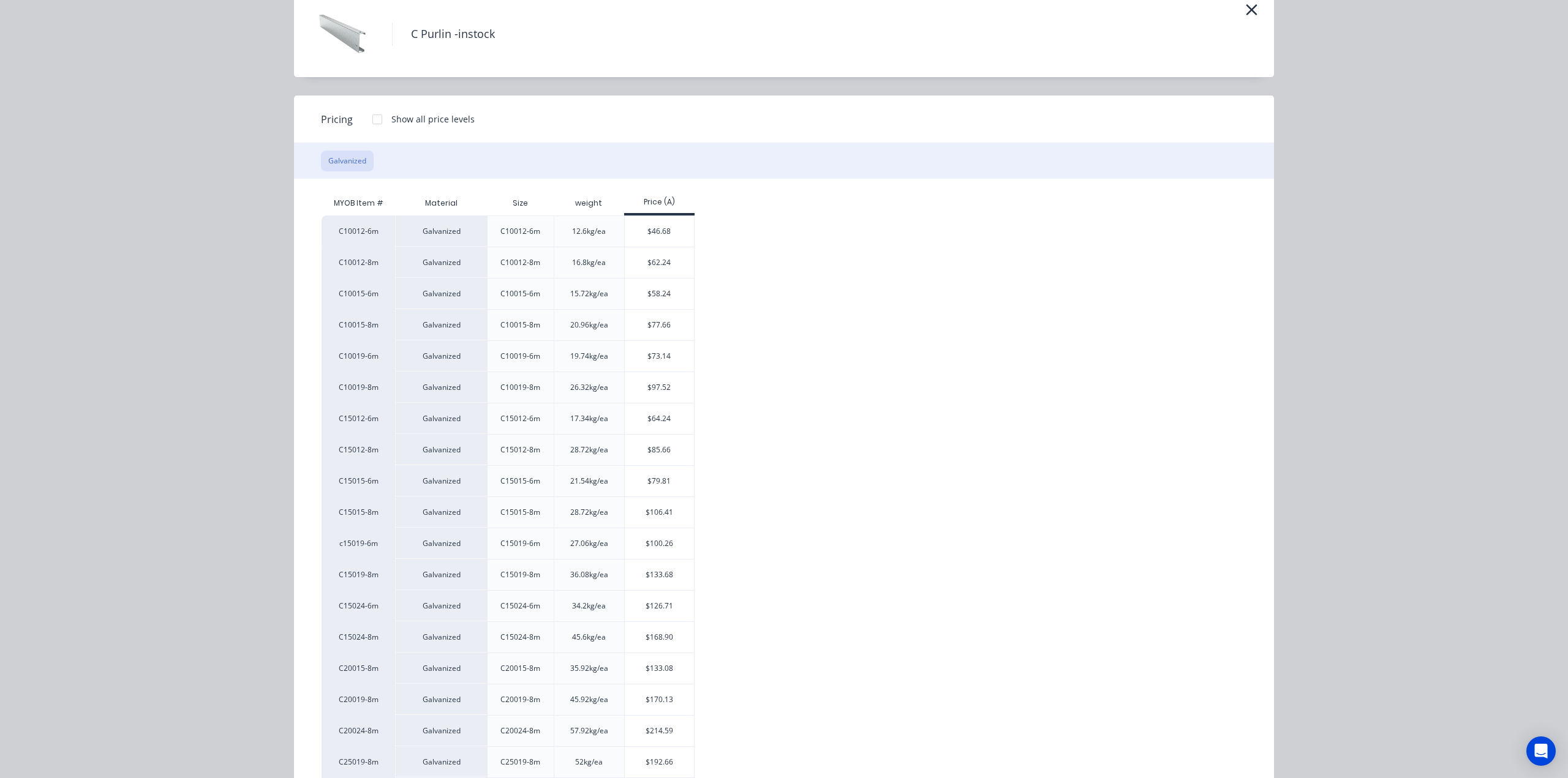
scroll to position [120, 0]
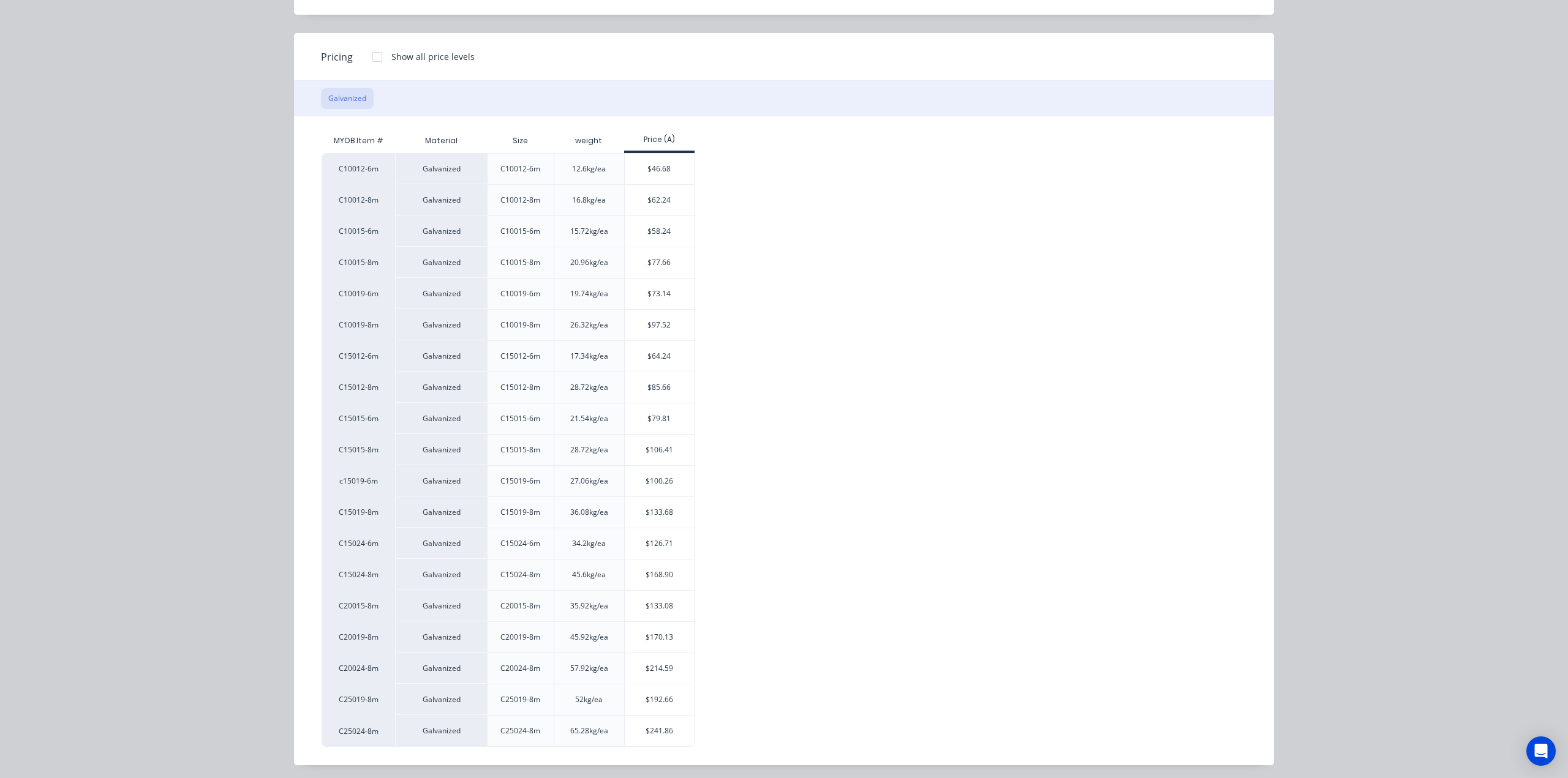
drag, startPoint x: 1319, startPoint y: 288, endPoint x: 792, endPoint y: 252, distance: 528.2
click at [1320, 287] on div "C Purlin -instock Pricing Show all price levels Galvanized MYOB Item # Material…" at bounding box center [784, 389] width 1568 height 778
click at [646, 423] on div "$79.81" at bounding box center [659, 418] width 69 height 30
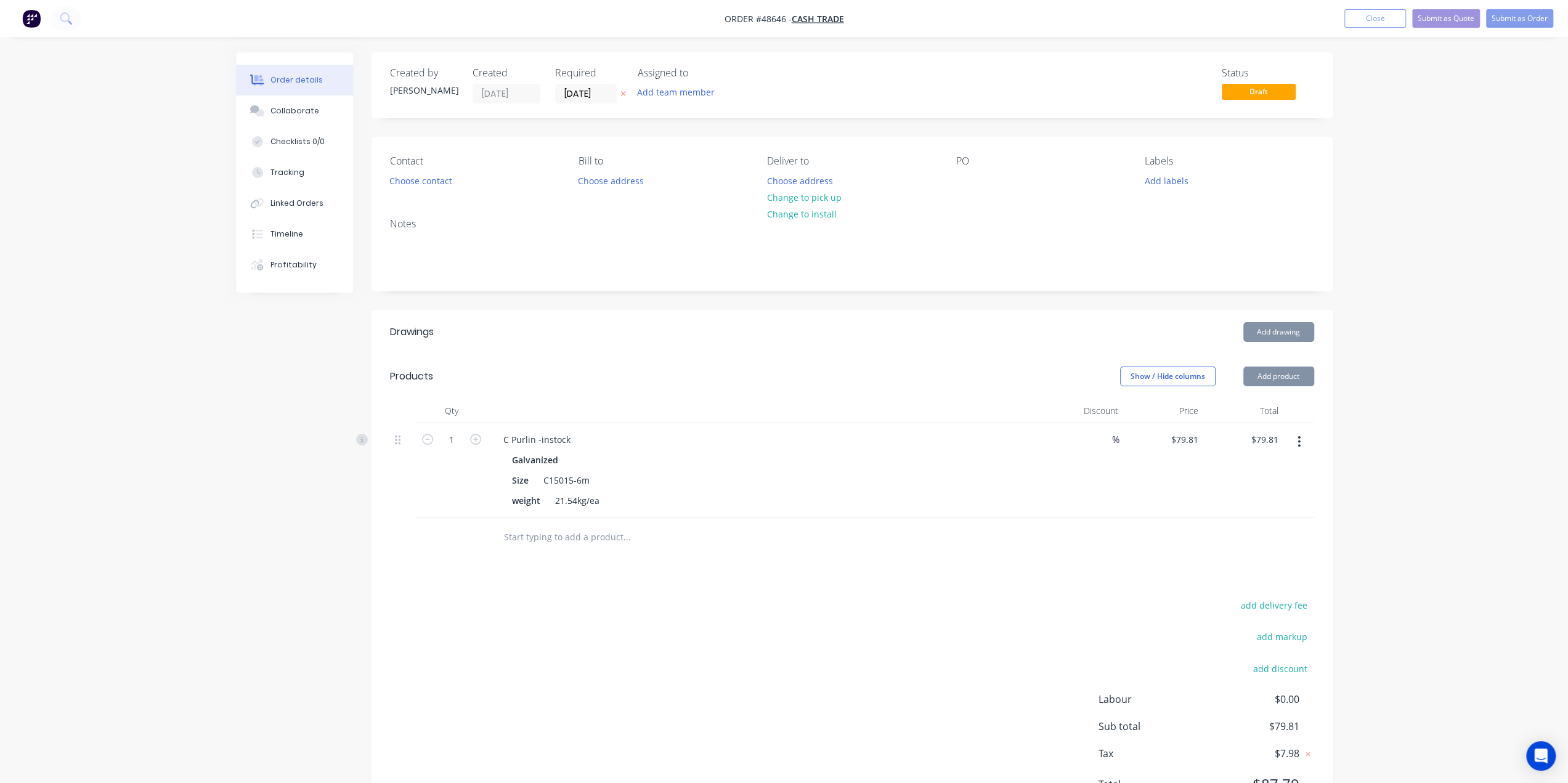
click at [1278, 379] on button "Add product" at bounding box center [1279, 376] width 71 height 20
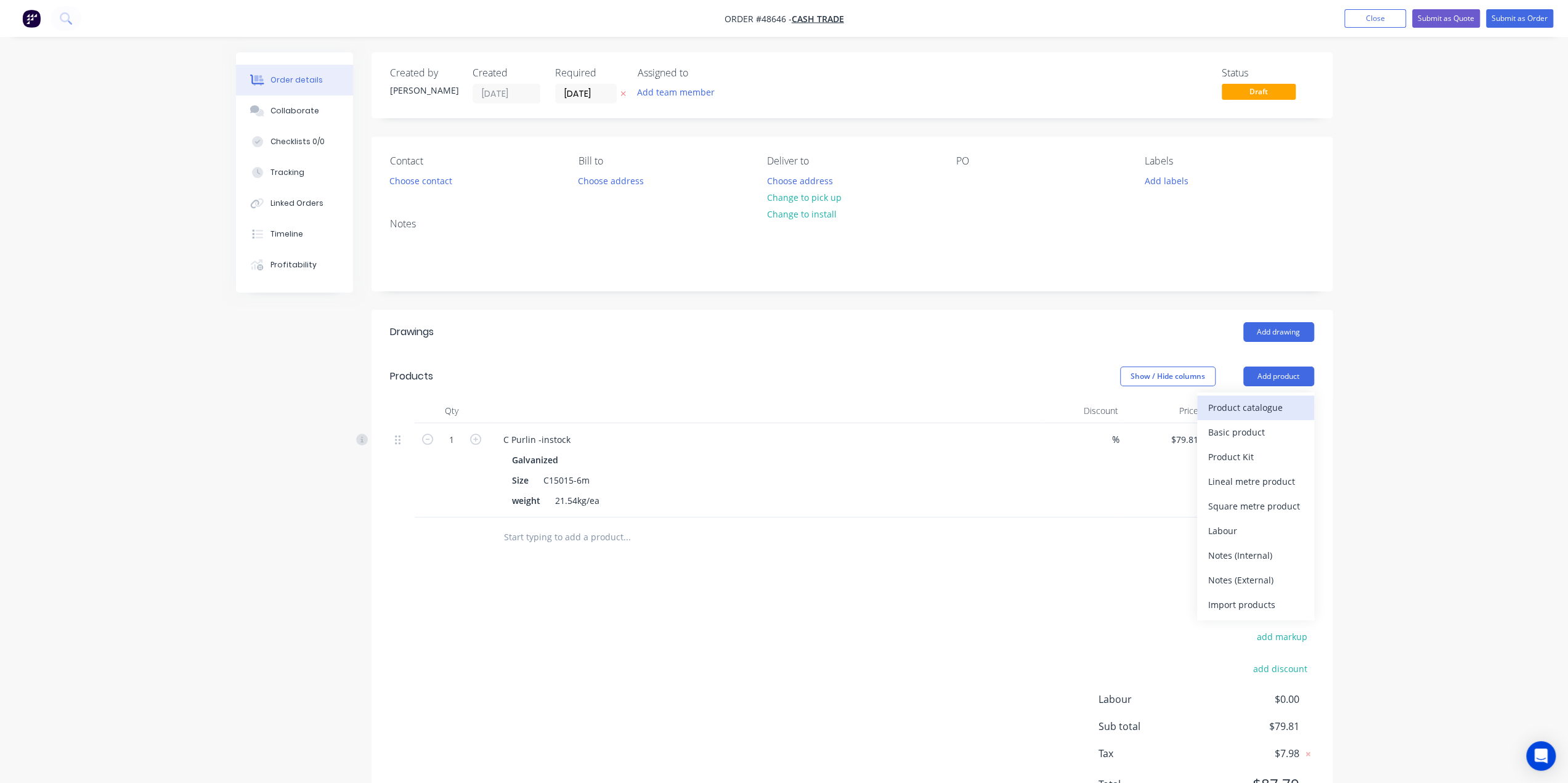
click at [1273, 408] on div "Product catalogue" at bounding box center [1256, 408] width 95 height 18
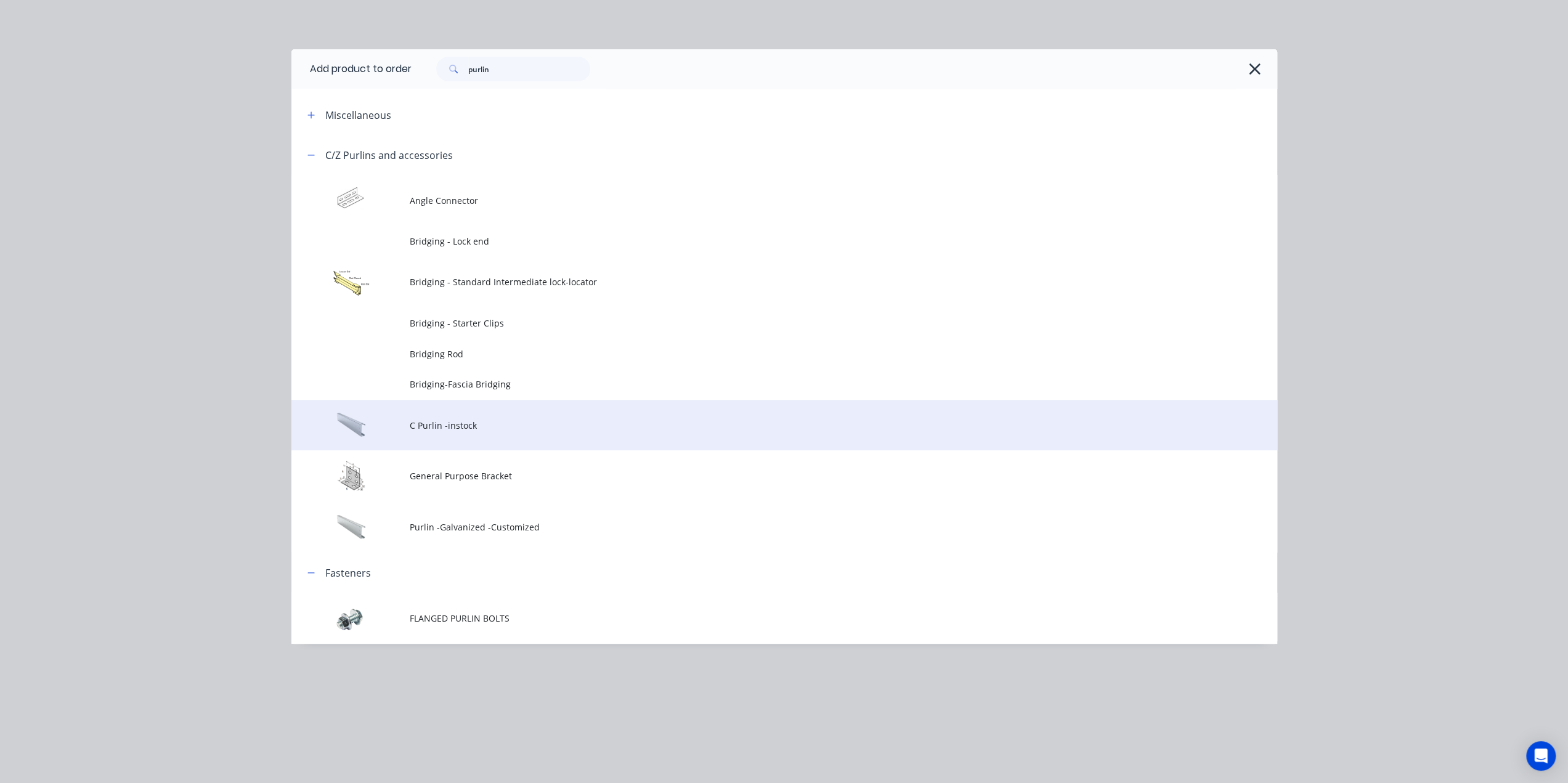
click at [530, 433] on td "C Purlin -instock" at bounding box center [843, 426] width 868 height 51
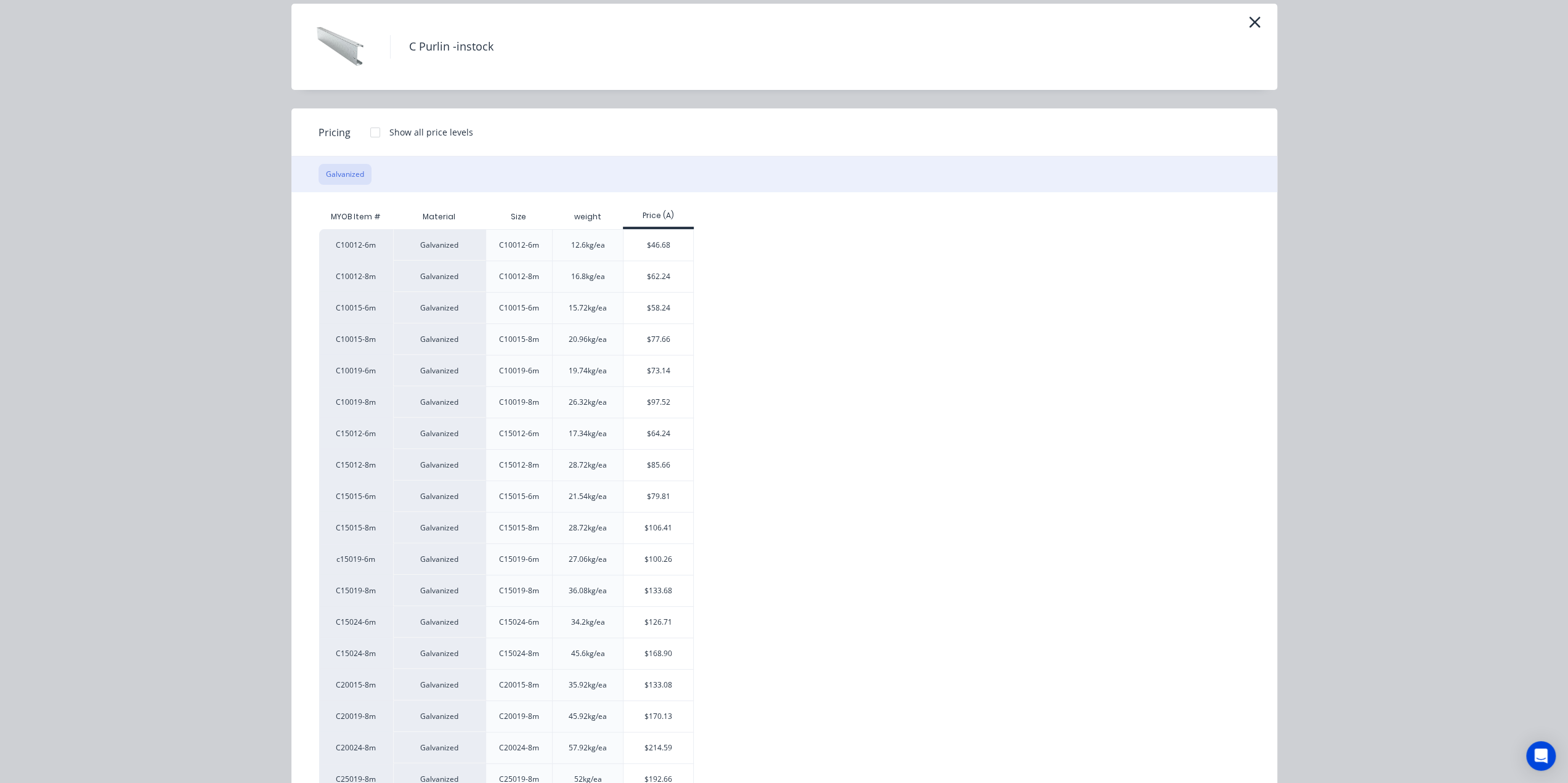
scroll to position [121, 0]
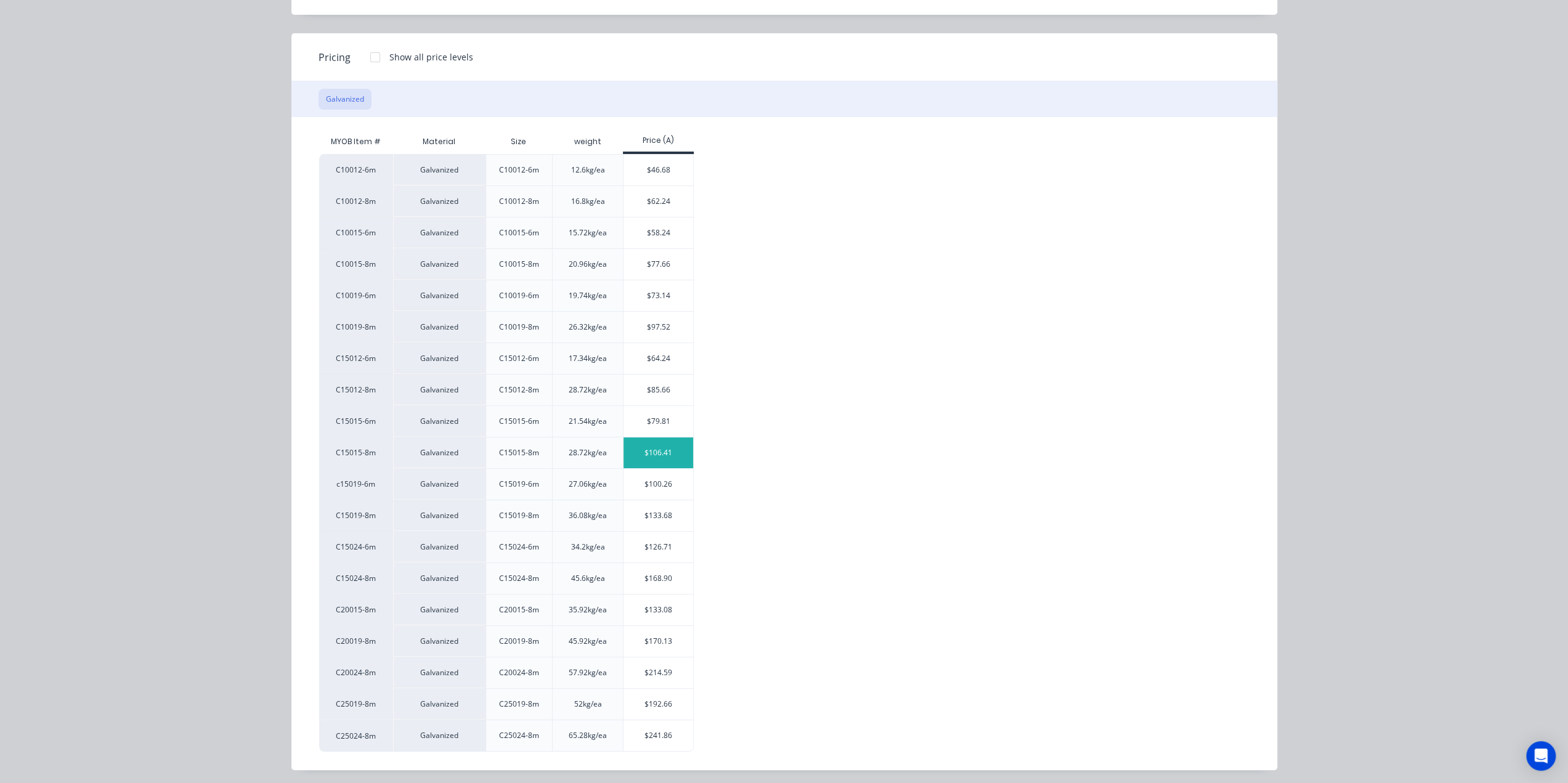
click at [649, 451] on div "$106.41" at bounding box center [658, 453] width 69 height 31
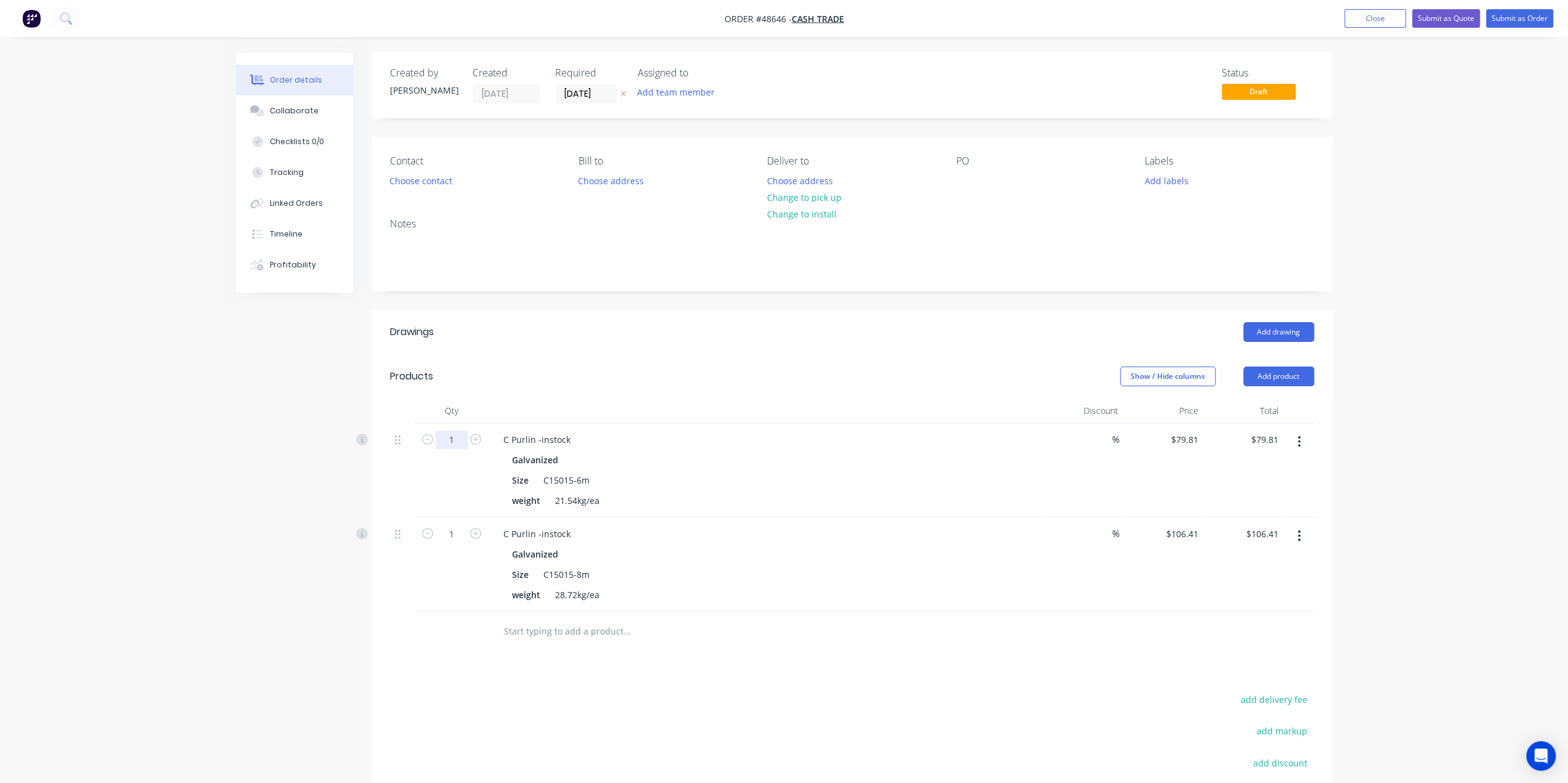
click at [455, 440] on input "1" at bounding box center [452, 440] width 32 height 18
type input "37"
type input "$2,952.97"
click at [356, 494] on div "Created by [PERSON_NAME] Created [DATE] Required [DATE] Assigned to Add team me…" at bounding box center [784, 495] width 1097 height 887
click at [463, 449] on input "1" at bounding box center [452, 440] width 32 height 18
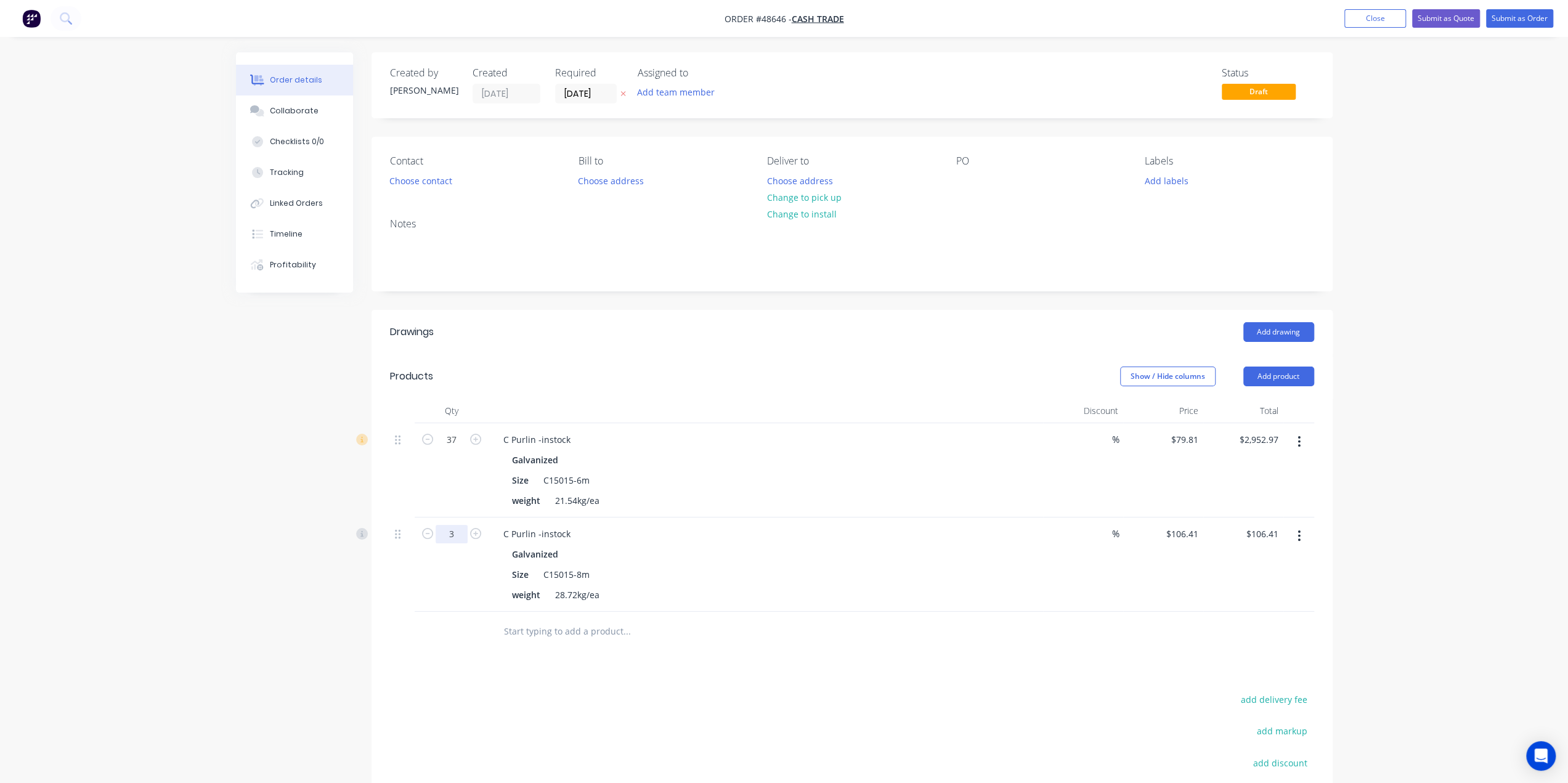
type input "3"
type input "$319.23"
click at [889, 592] on div "weight 28.72kg/ea" at bounding box center [763, 595] width 513 height 18
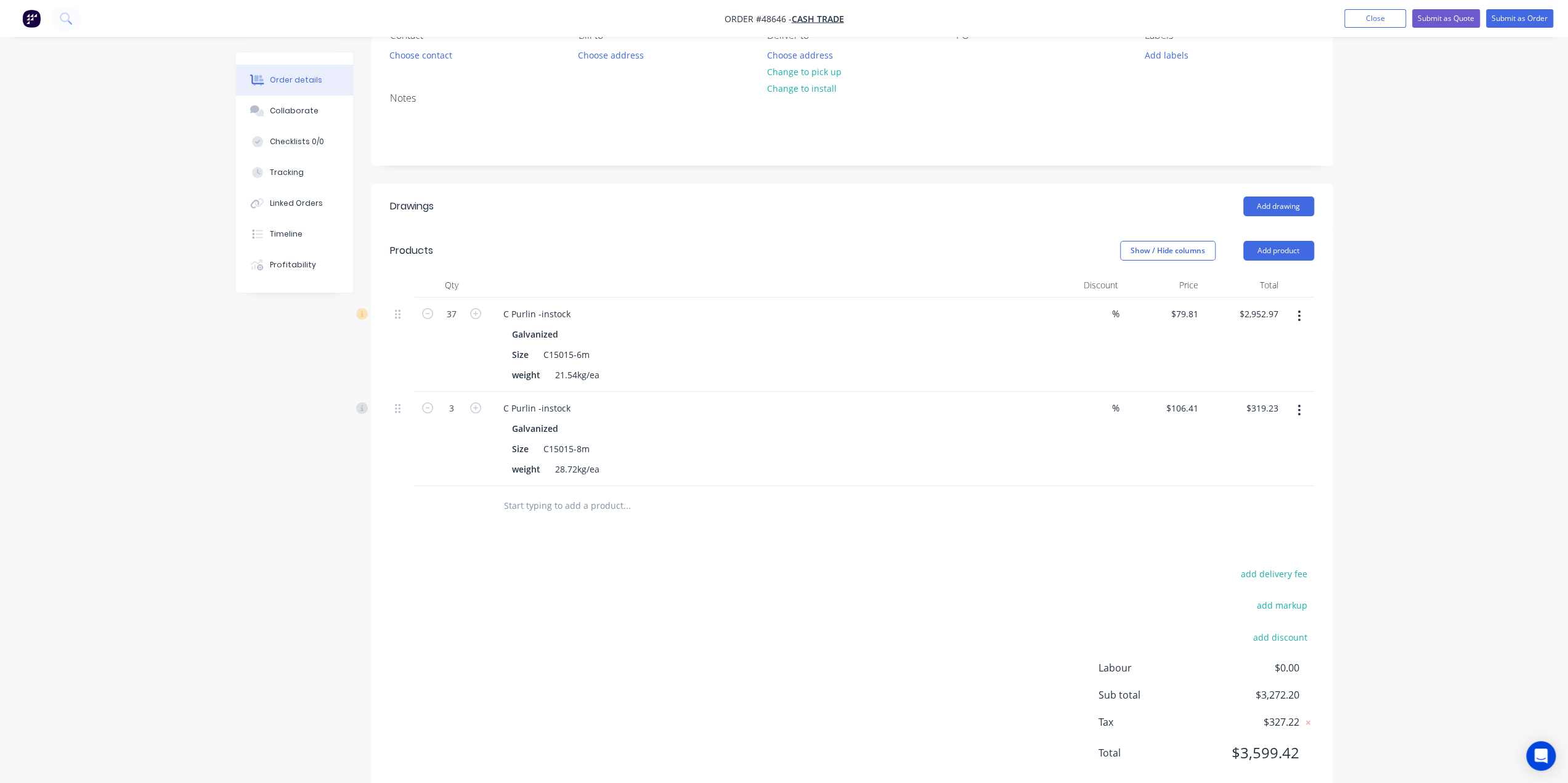
scroll to position [92, 0]
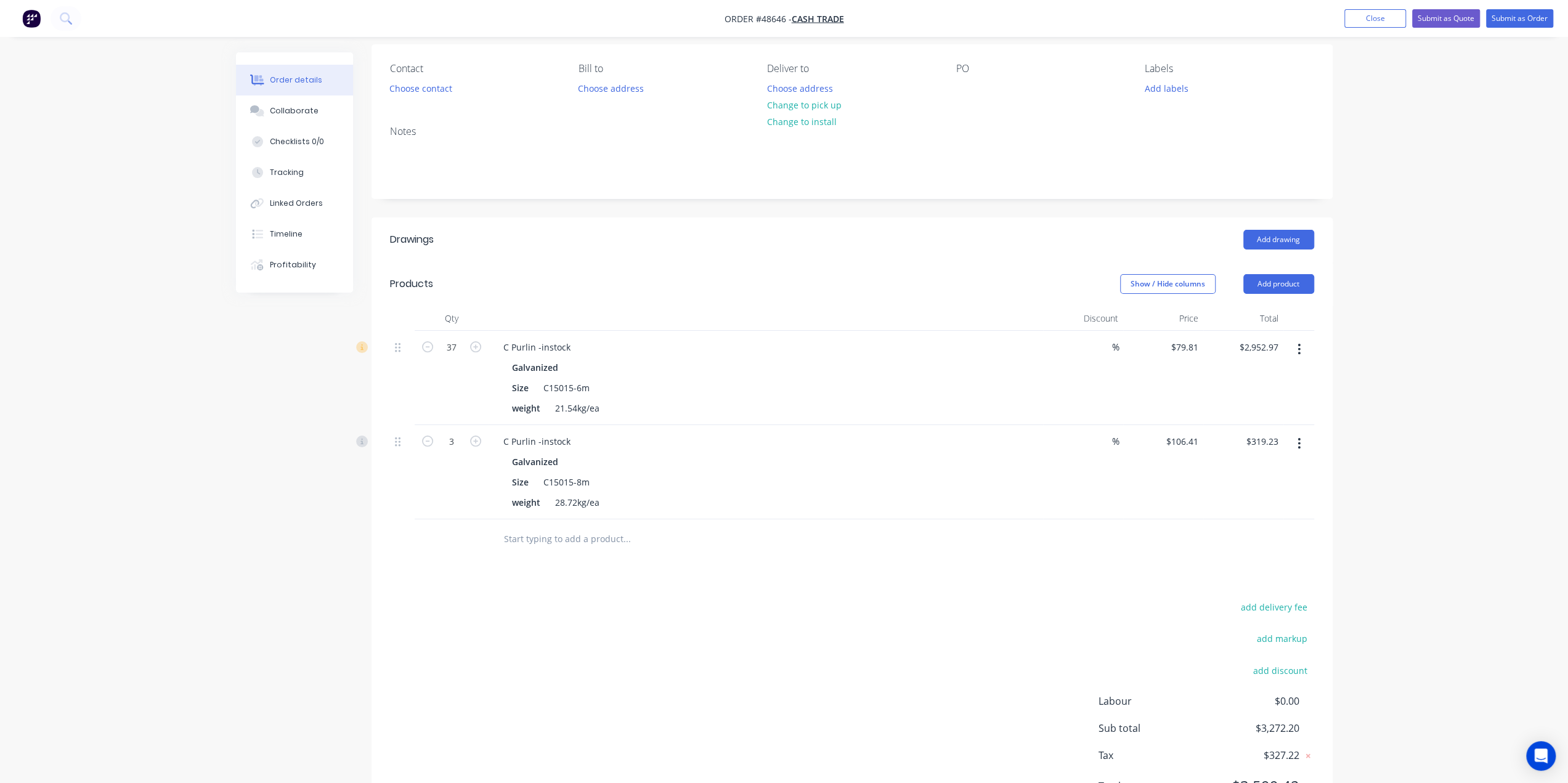
click at [918, 620] on div "add delivery fee add markup add discount Labour $0.00 Sub total $3,272.20 Tax $…" at bounding box center [852, 704] width 924 height 211
drag, startPoint x: 819, startPoint y: 550, endPoint x: 819, endPoint y: 541, distance: 9.0
click at [819, 550] on div at bounding box center [710, 539] width 443 height 40
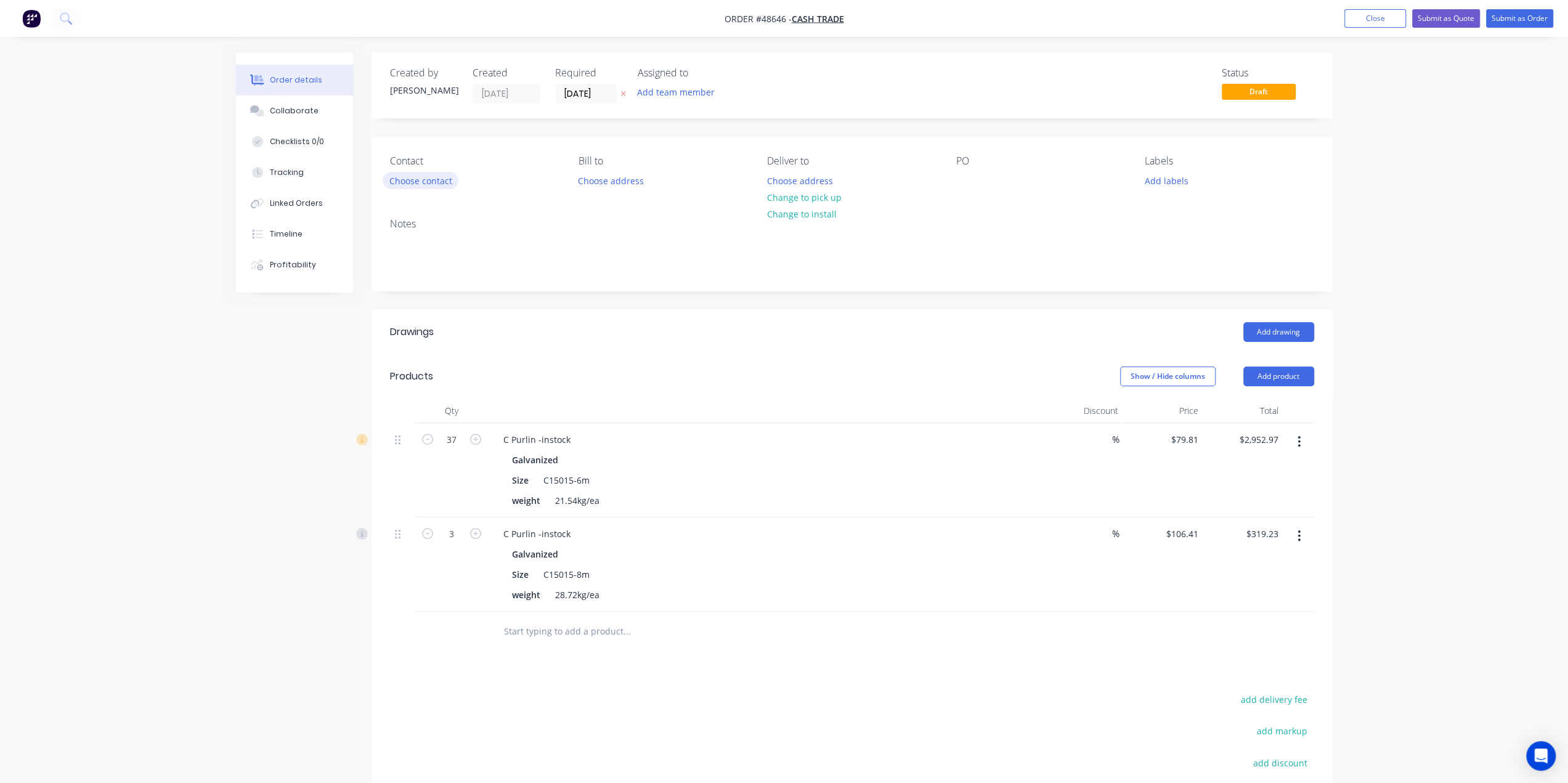
click at [419, 182] on button "Choose contact" at bounding box center [420, 180] width 76 height 17
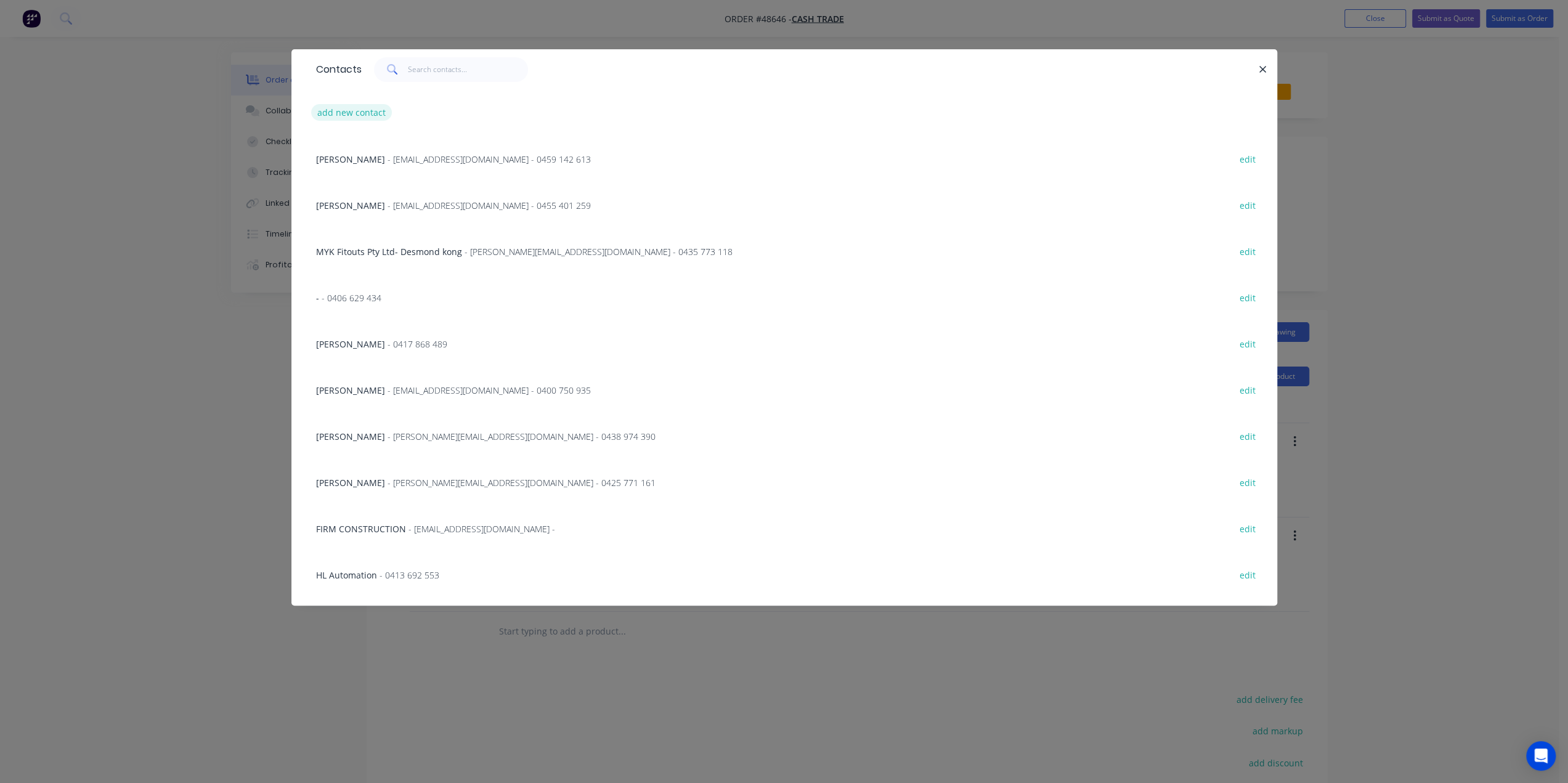
click at [349, 107] on button "add new contact" at bounding box center [352, 113] width 81 height 17
select select "AU"
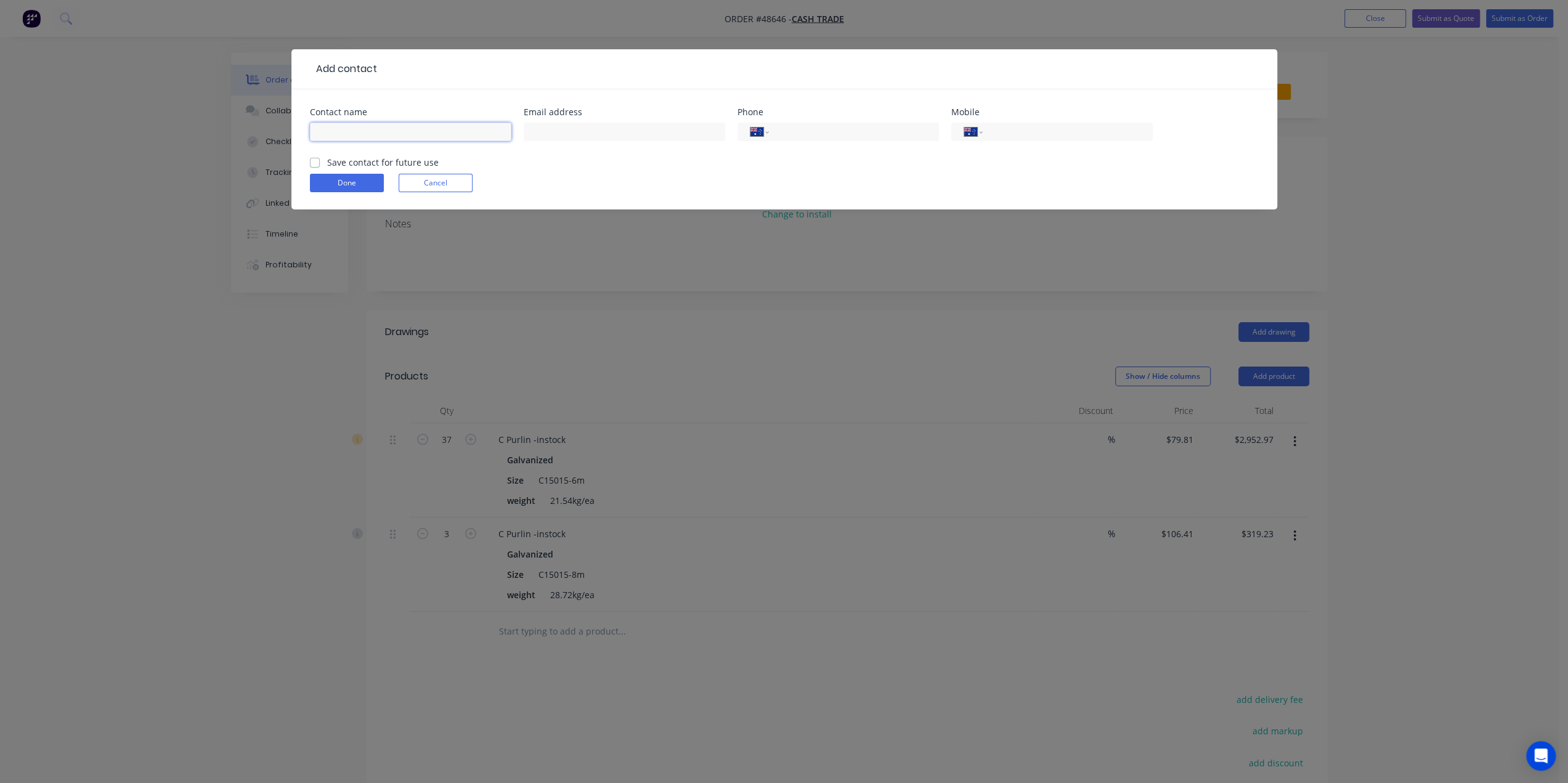
click at [348, 132] on input "text" at bounding box center [410, 132] width 202 height 18
paste input "[PERSON_NAME]"
click at [424, 132] on input "[PERSON_NAME]" at bounding box center [410, 132] width 202 height 18
type input "[PERSON_NAME]"
drag, startPoint x: 586, startPoint y: 121, endPoint x: 586, endPoint y: 128, distance: 7.0
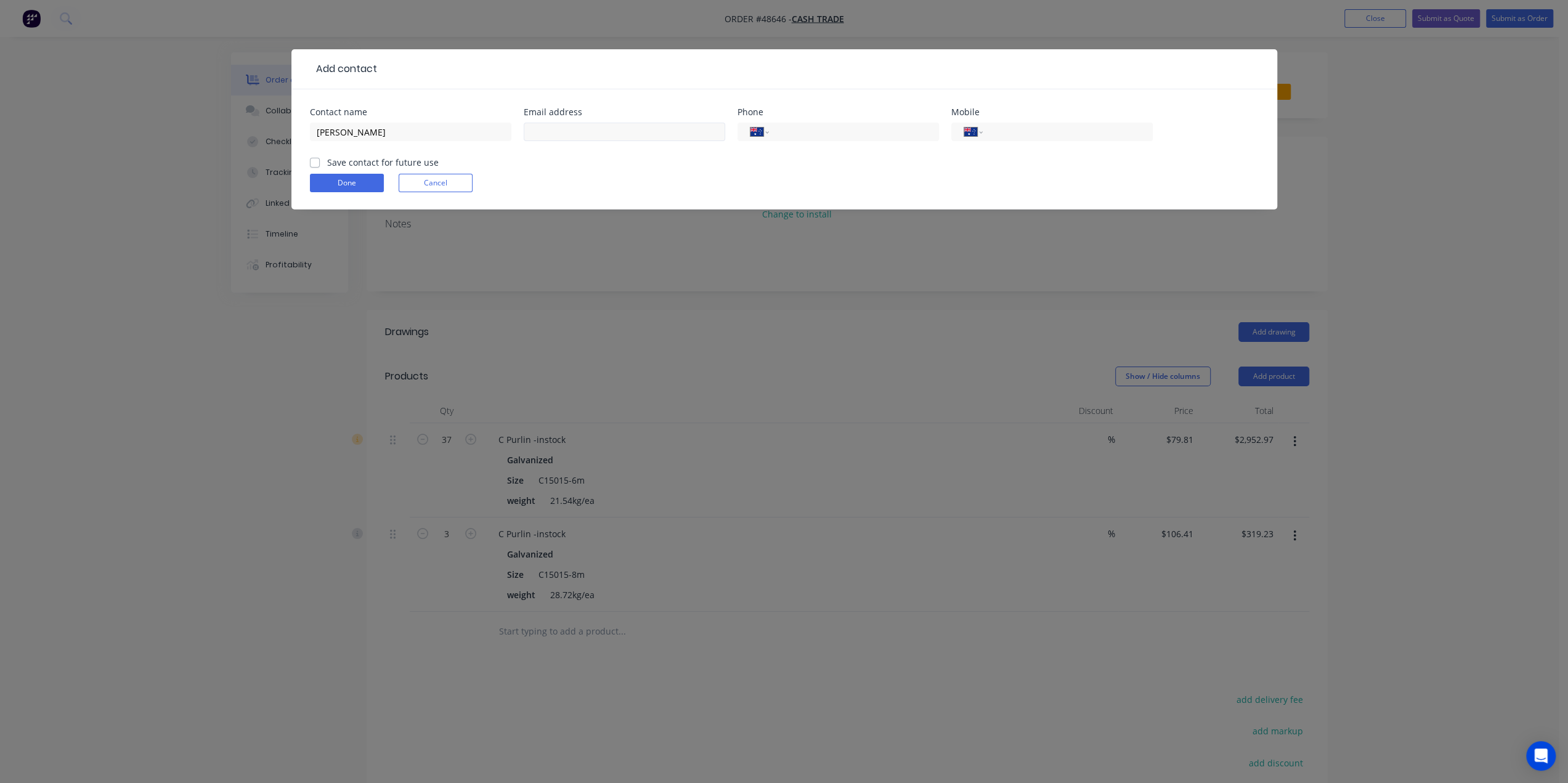
click at [586, 124] on div at bounding box center [624, 137] width 202 height 36
click at [585, 131] on input "text" at bounding box center [624, 132] width 202 height 18
paste input "[PERSON_NAME][EMAIL_ADDRESS][DOMAIN_NAME]"
type input "[PERSON_NAME][EMAIL_ADDRESS][DOMAIN_NAME]"
click at [1022, 130] on input "tel" at bounding box center [1065, 132] width 148 height 14
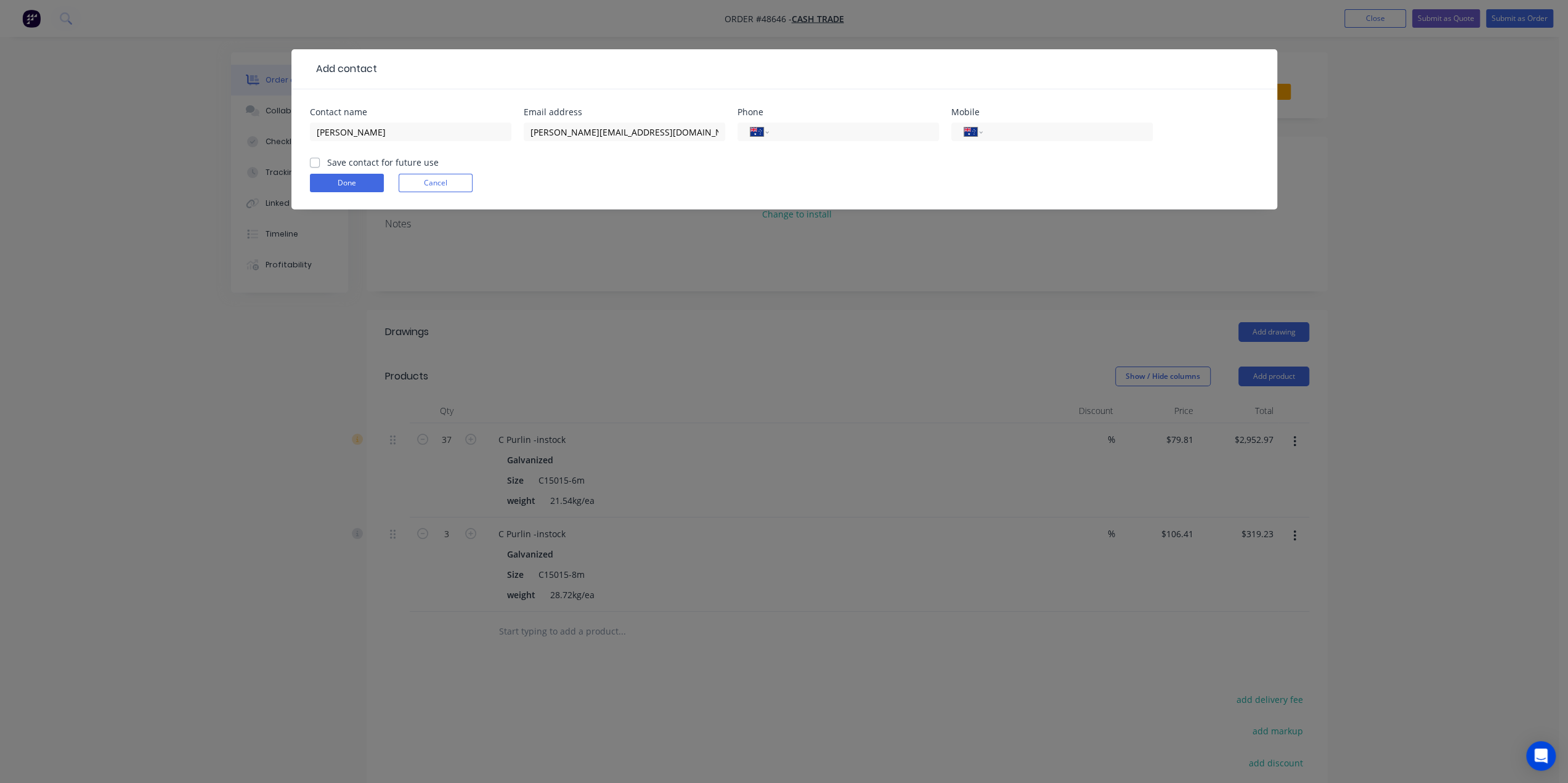
paste input "0411 307 376"
type input "0411 307 376"
click at [800, 130] on input "tel" at bounding box center [851, 132] width 148 height 14
paste input "[PHONE_NUMBER]"
type input "[PHONE_NUMBER]"
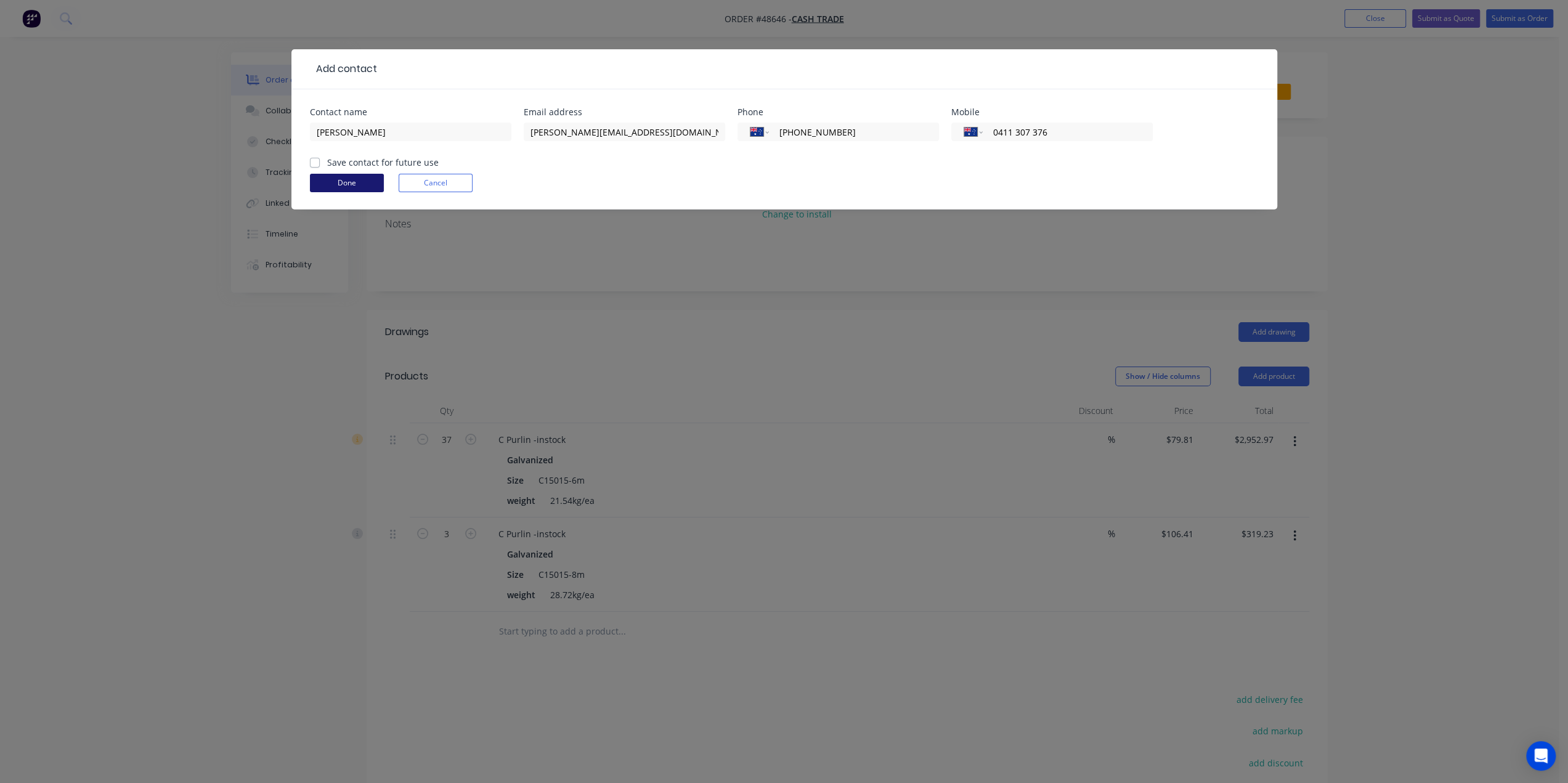
click at [336, 183] on button "Done" at bounding box center [347, 183] width 74 height 18
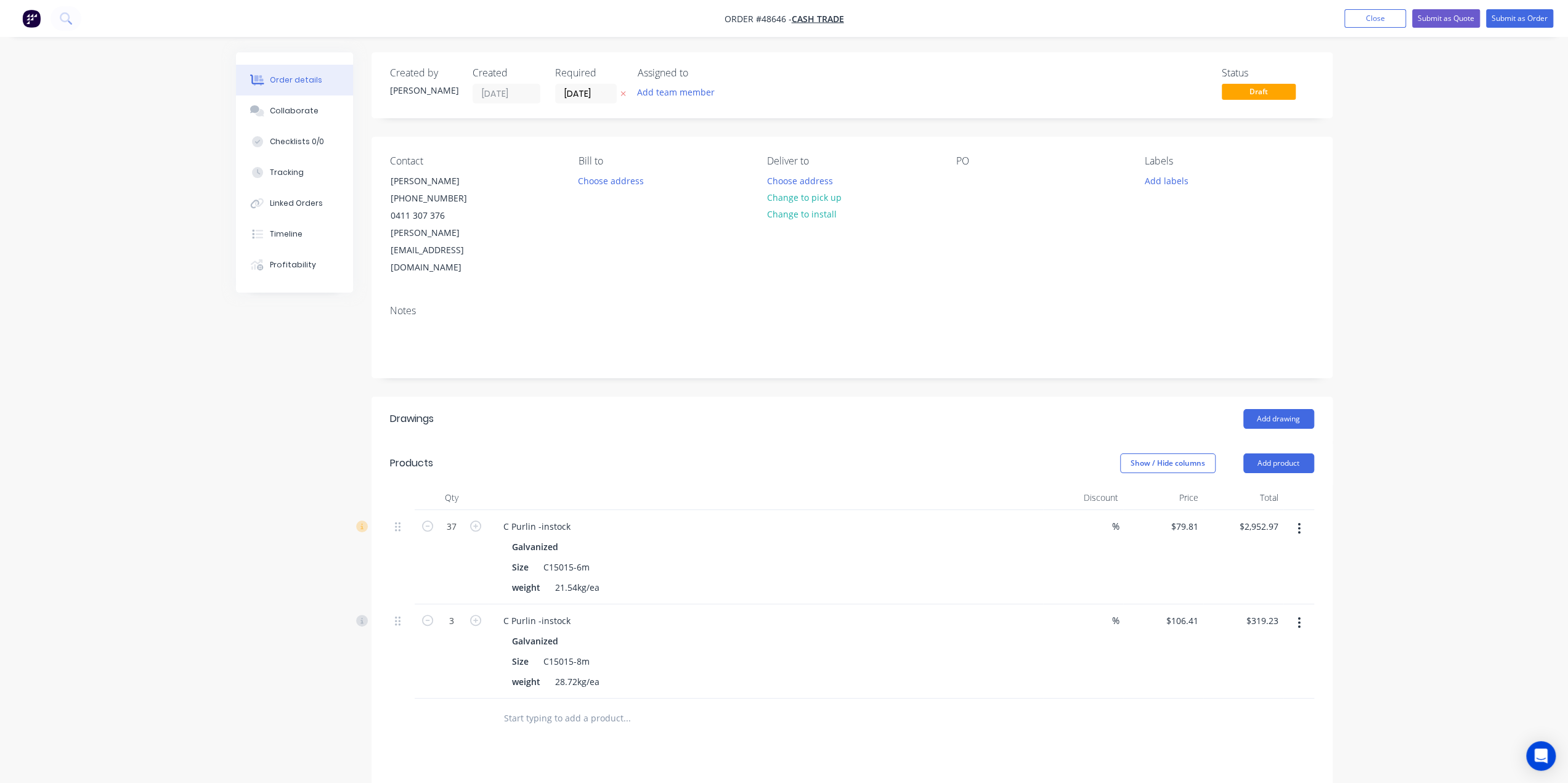
click at [649, 257] on div "Contact [PERSON_NAME] [PHONE_NUMBER] [PERSON_NAME][EMAIL_ADDRESS][DOMAIN_NAME] …" at bounding box center [852, 216] width 961 height 158
click at [823, 181] on button "Choose address" at bounding box center [800, 180] width 79 height 17
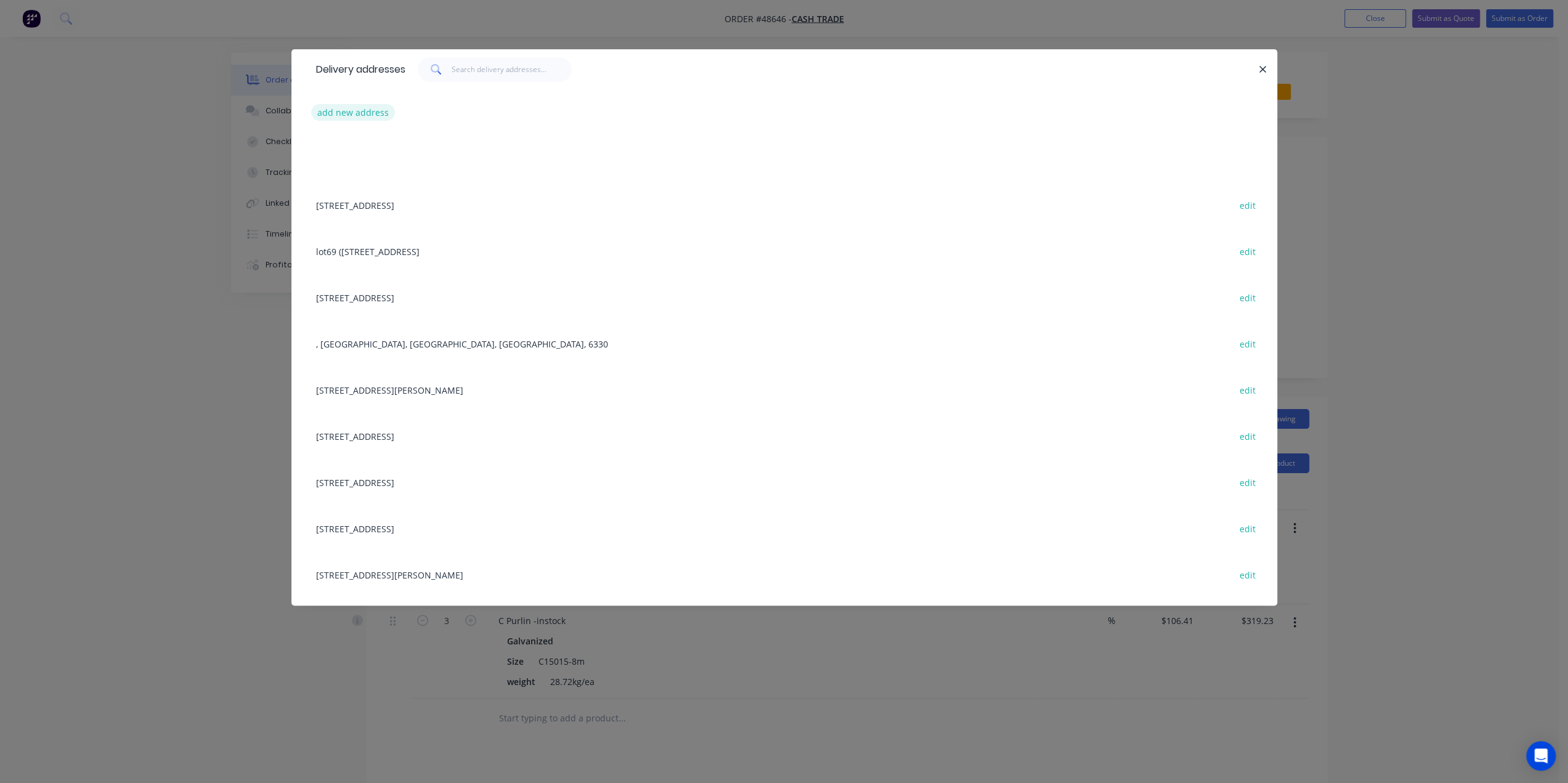
click at [347, 107] on button "add new address" at bounding box center [353, 113] width 85 height 17
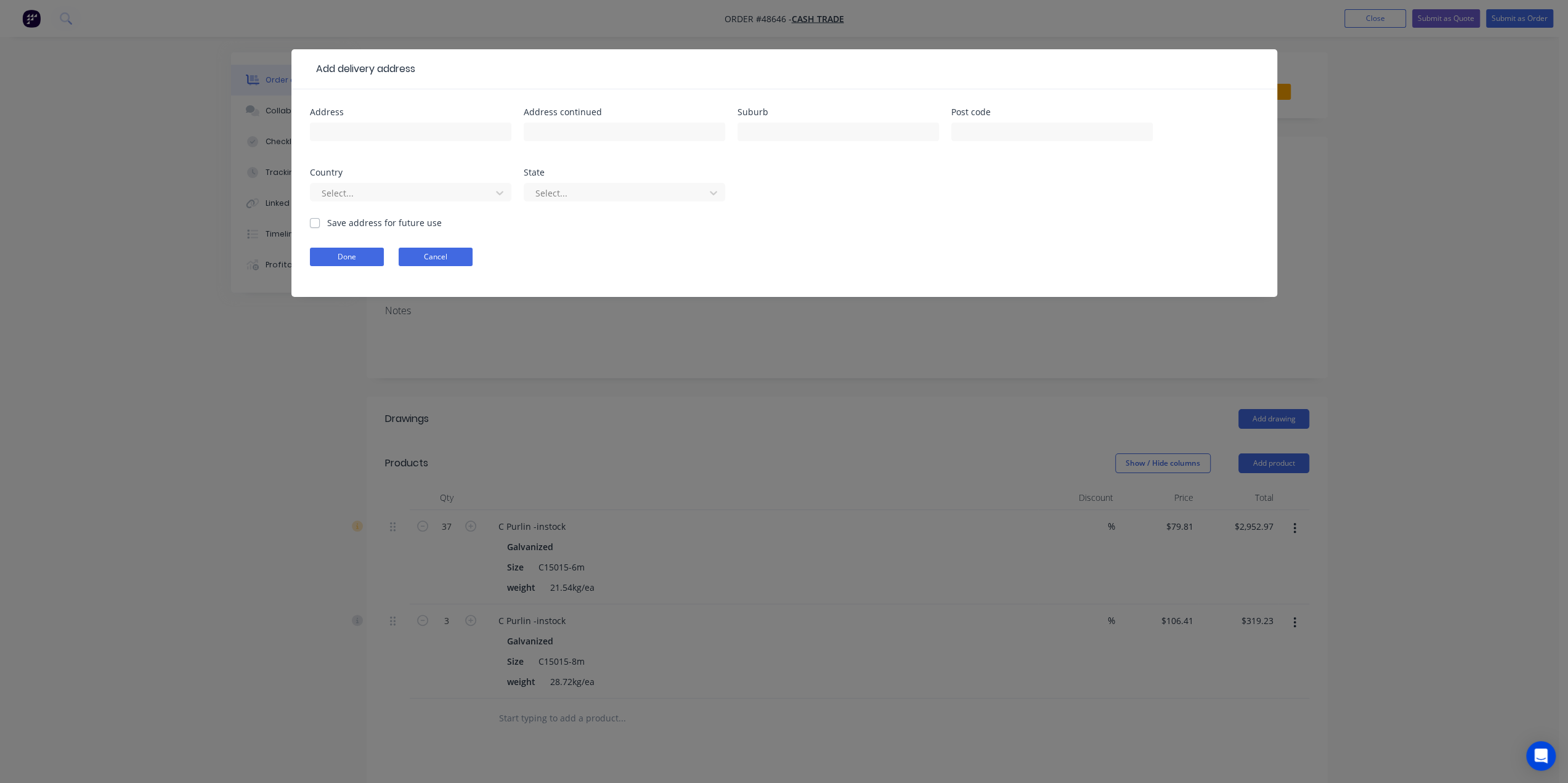
click at [445, 256] on button "Cancel" at bounding box center [436, 256] width 74 height 18
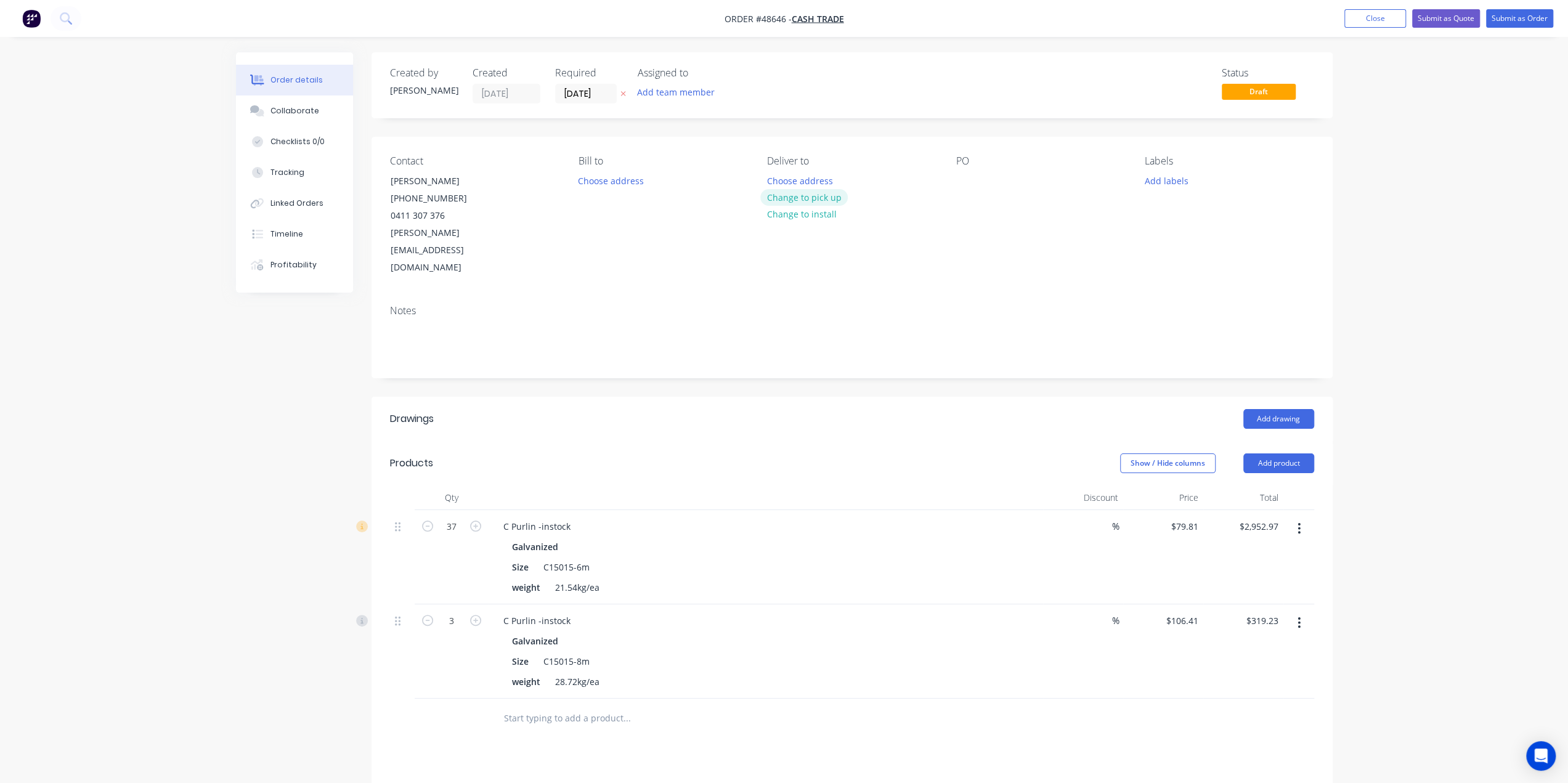
click at [827, 197] on button "Change to pick up" at bounding box center [804, 197] width 88 height 17
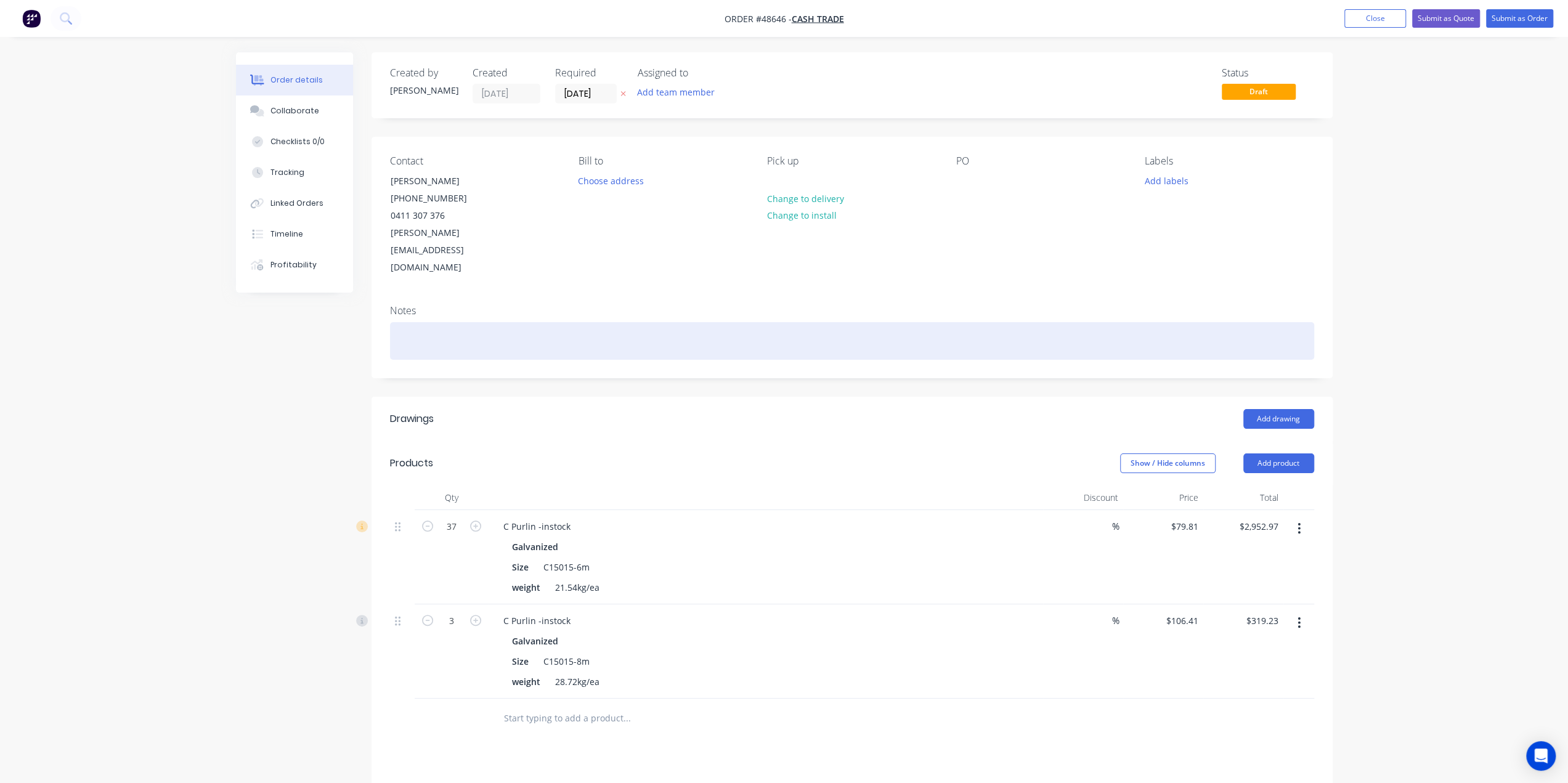
drag, startPoint x: 952, startPoint y: 303, endPoint x: 943, endPoint y: 303, distance: 9.0
click at [951, 322] on div at bounding box center [852, 341] width 924 height 38
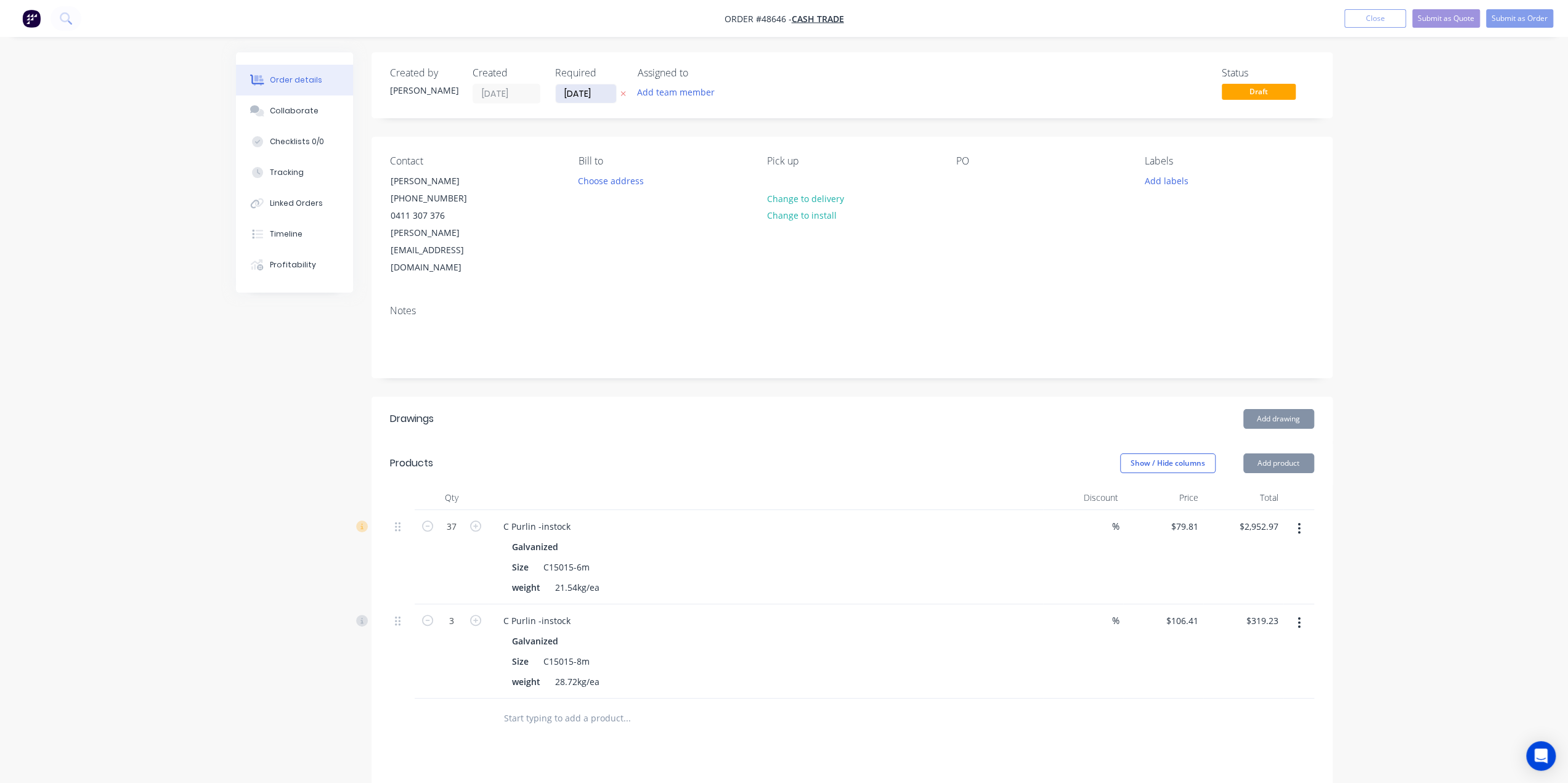
click at [569, 96] on input "[DATE]" at bounding box center [586, 94] width 60 height 18
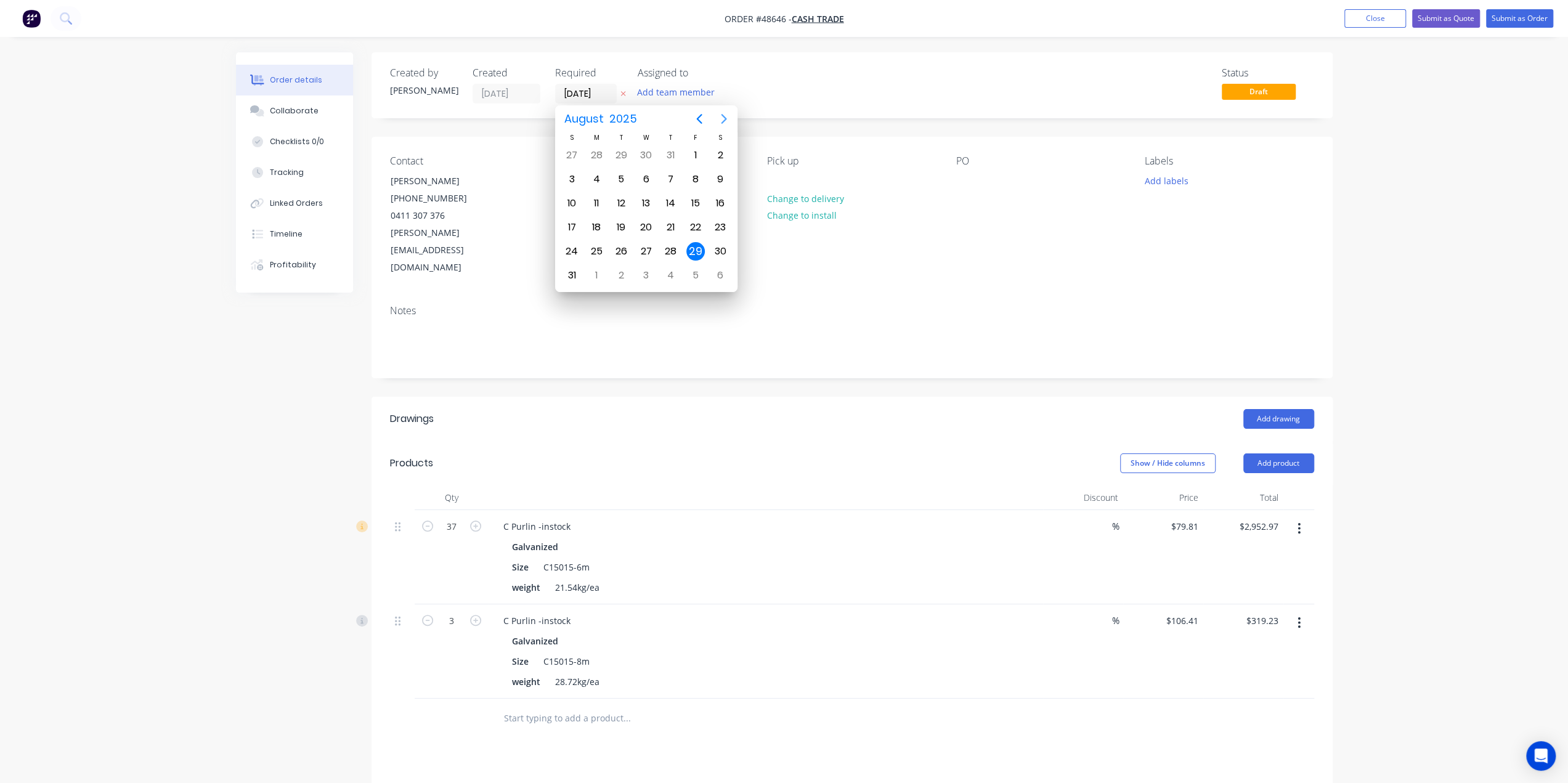
drag, startPoint x: 719, startPoint y: 116, endPoint x: 712, endPoint y: 125, distance: 11.4
click at [719, 116] on icon "Next page" at bounding box center [724, 118] width 15 height 15
click at [716, 170] on div "13" at bounding box center [720, 179] width 18 height 18
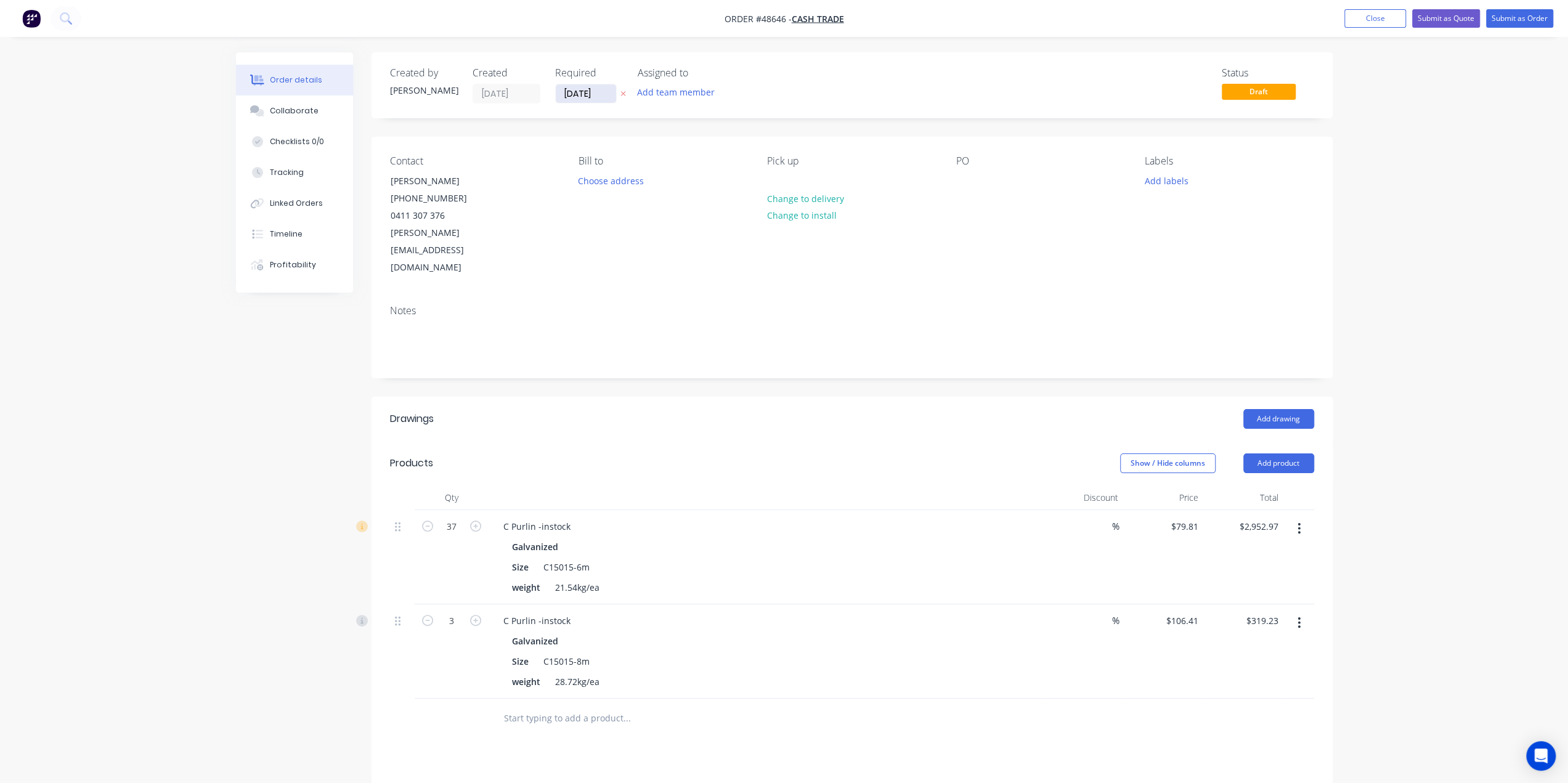
click at [577, 93] on input "[DATE]" at bounding box center [586, 94] width 60 height 18
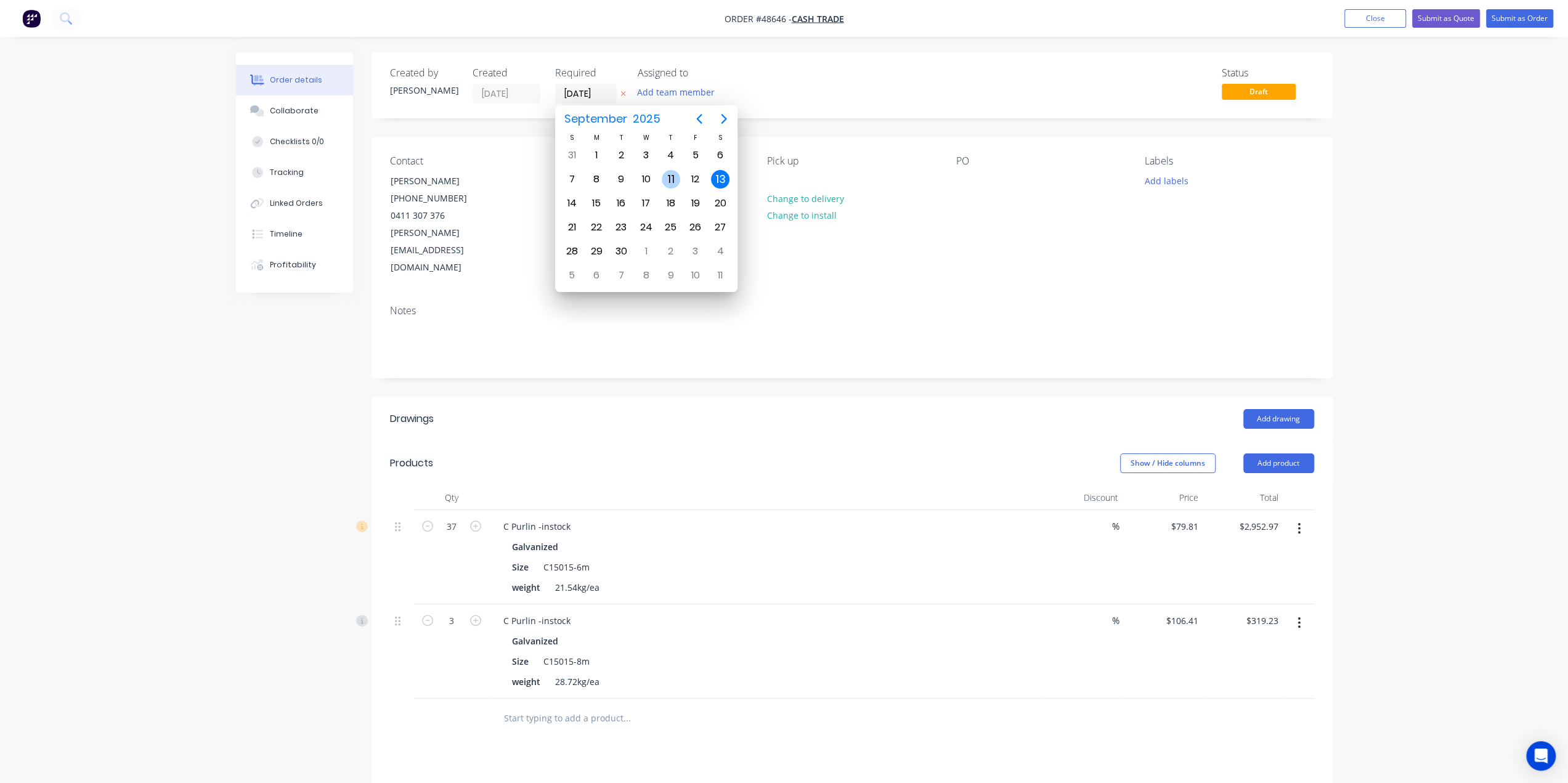
click at [689, 179] on div "12" at bounding box center [695, 179] width 18 height 18
type input "[DATE]"
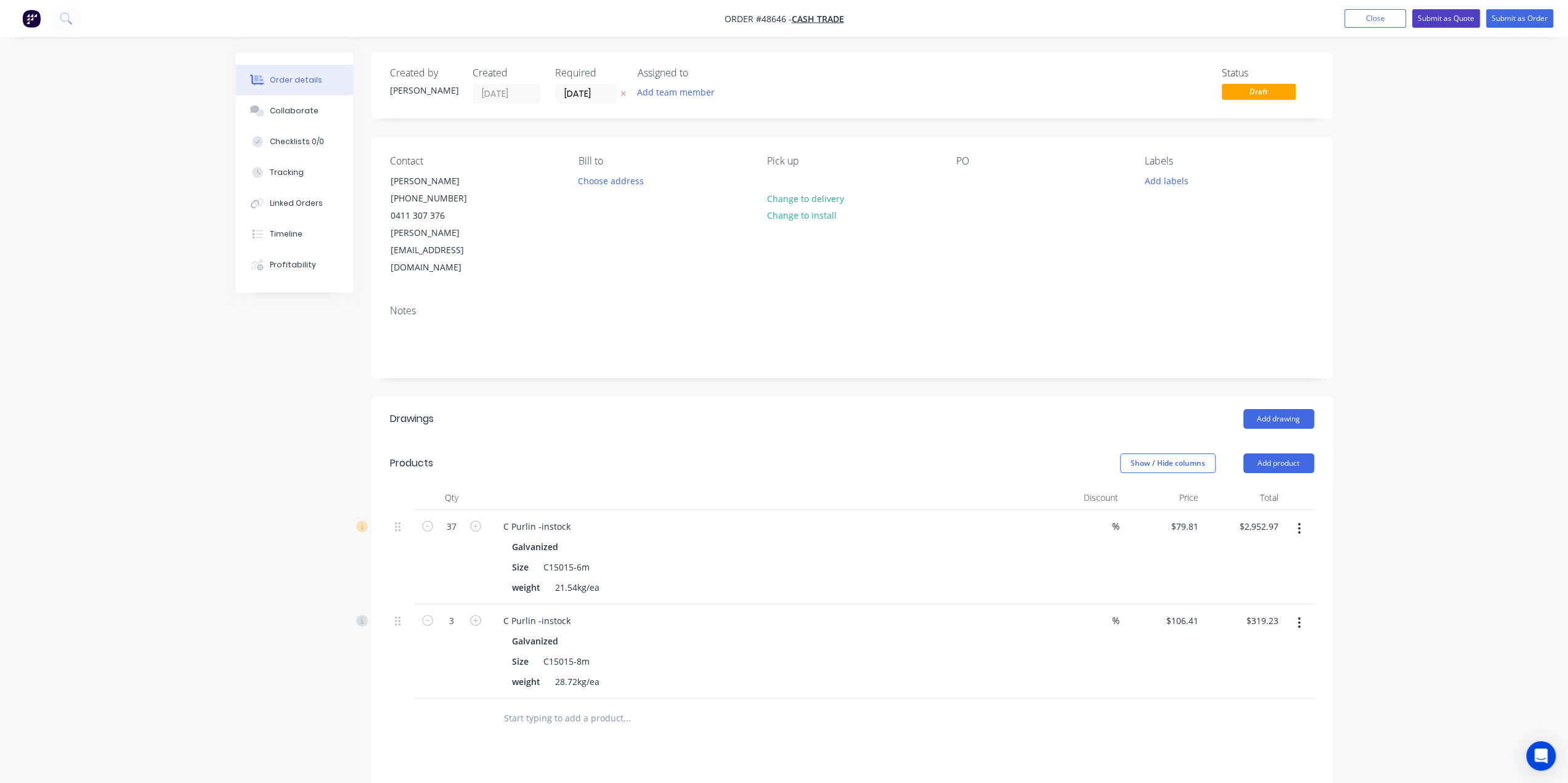
click at [1442, 20] on button "Submit as Quote" at bounding box center [1446, 18] width 68 height 18
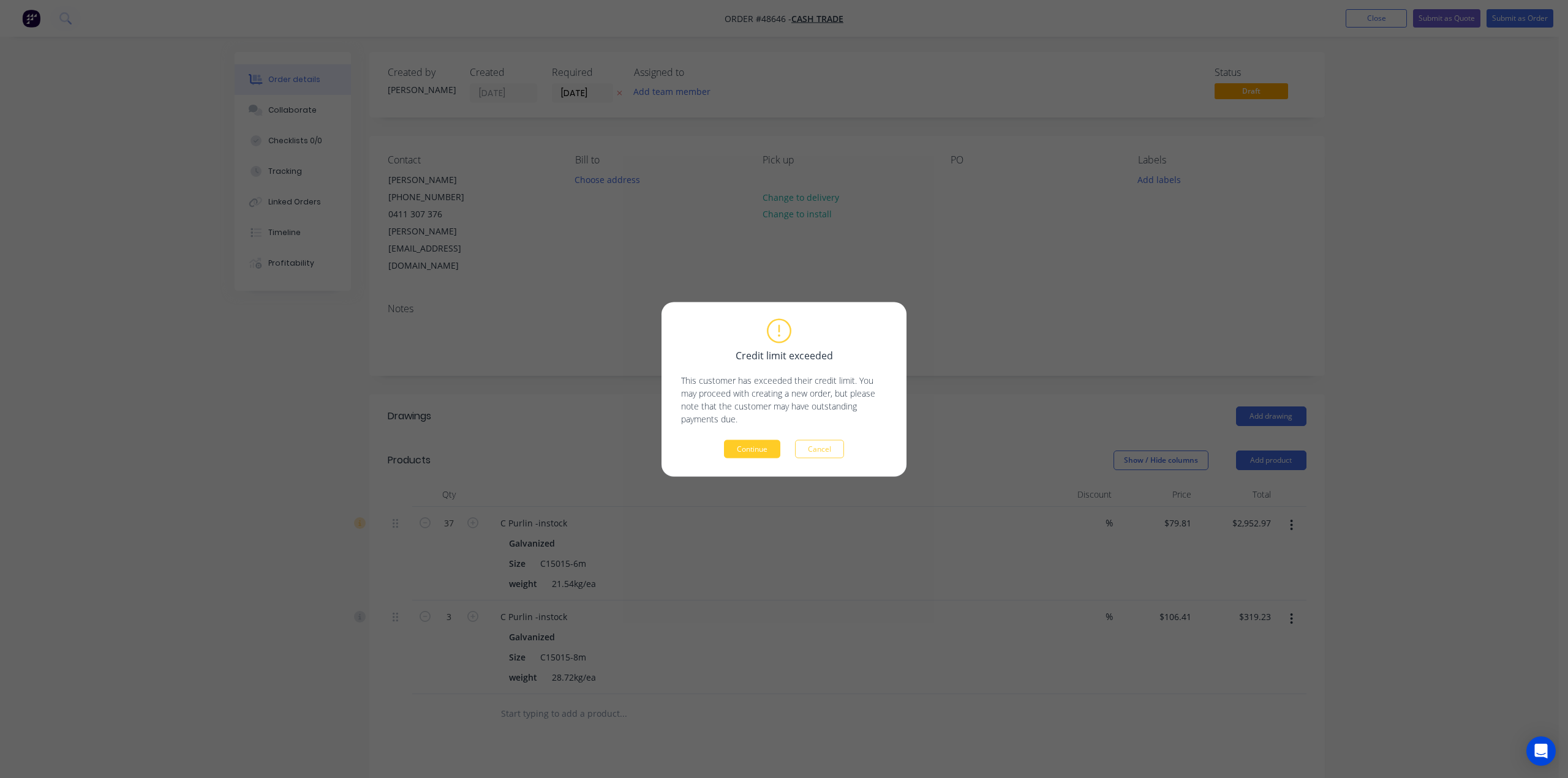
click at [751, 450] on button "Continue" at bounding box center [752, 449] width 56 height 18
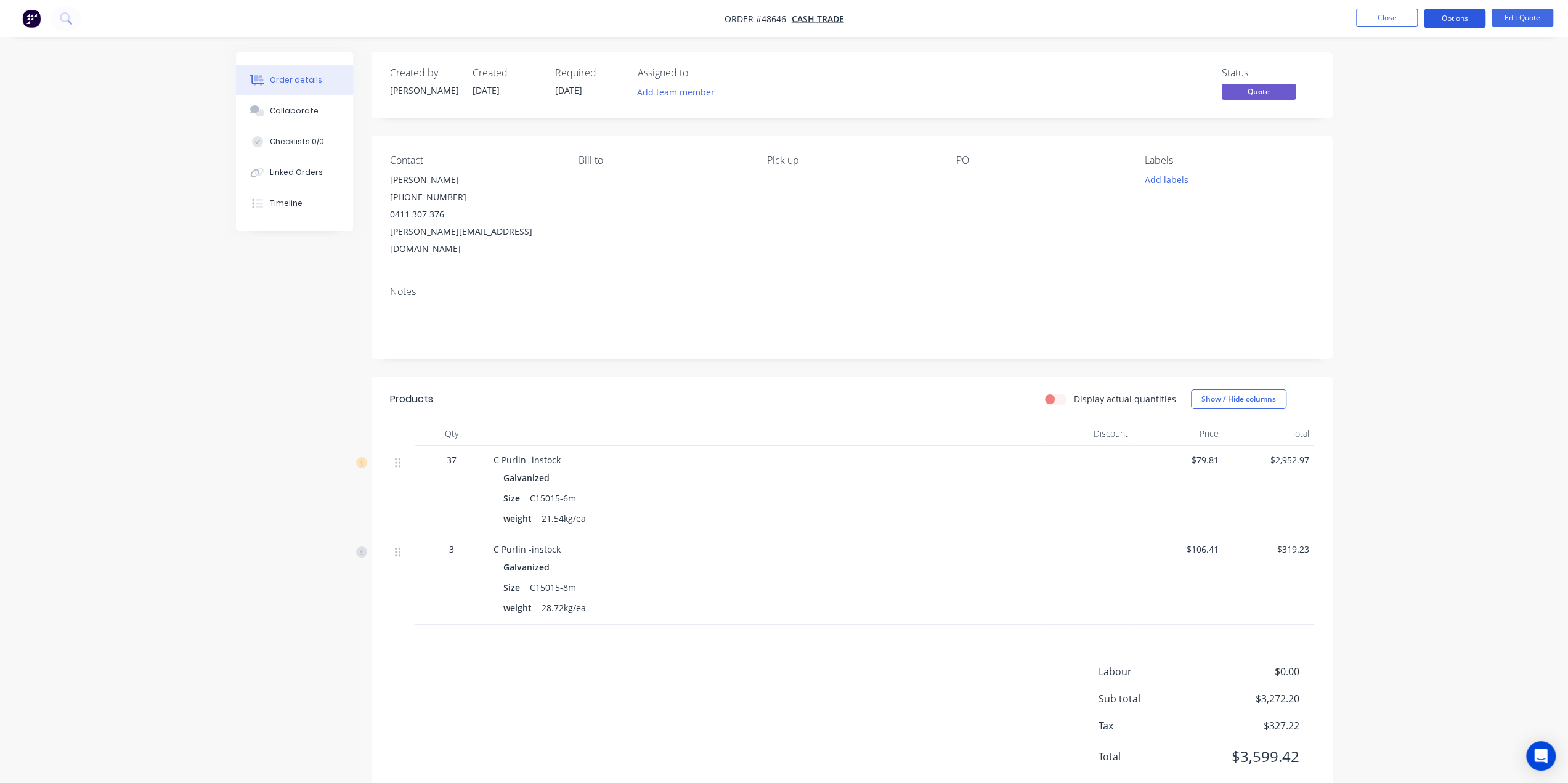
click at [1452, 11] on button "Options" at bounding box center [1455, 18] width 62 height 20
click at [1425, 71] on div "Quote" at bounding box center [1418, 75] width 113 height 18
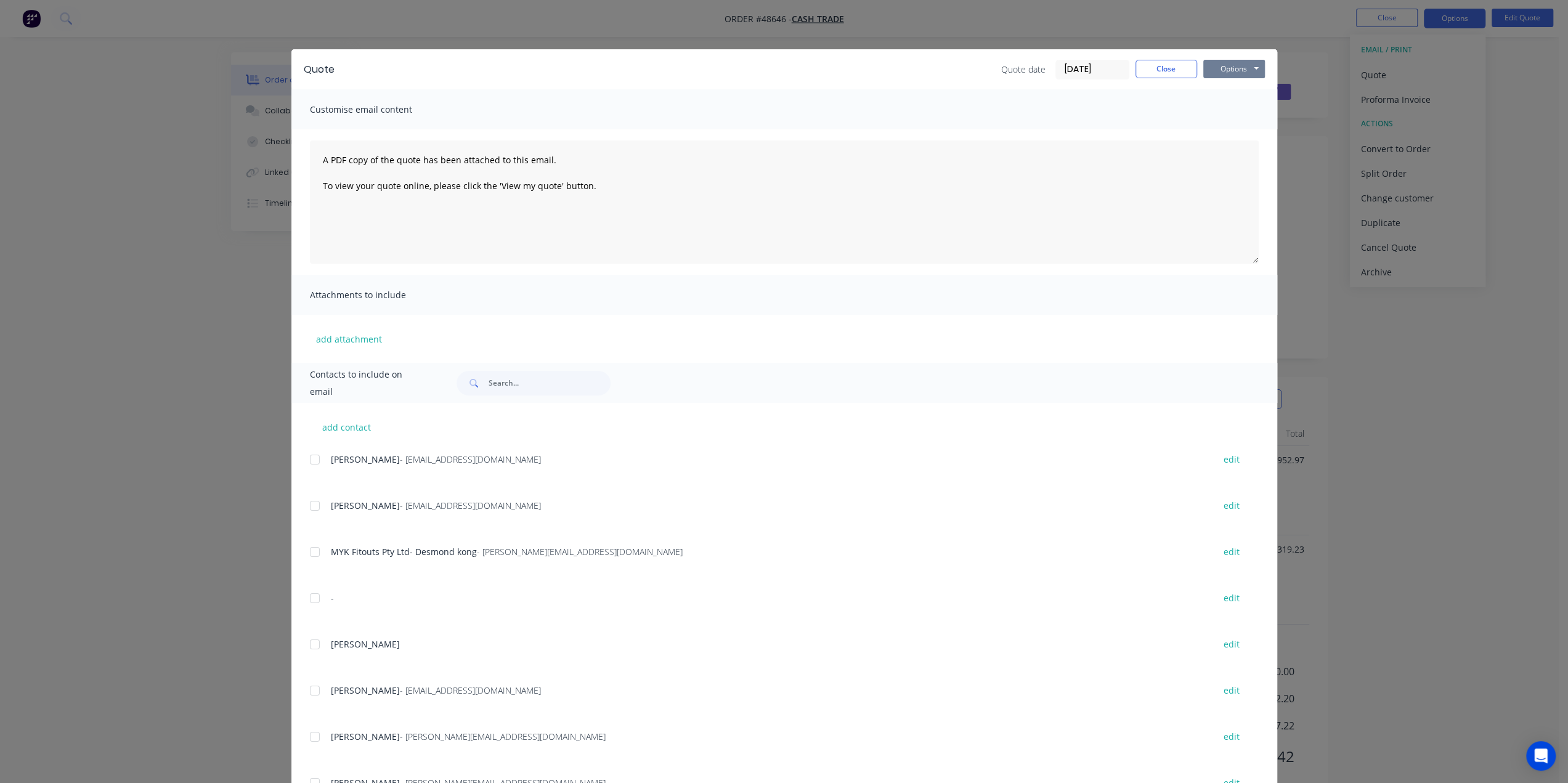
click at [1236, 69] on button "Options" at bounding box center [1234, 69] width 62 height 18
click at [1232, 109] on button "Print" at bounding box center [1243, 111] width 79 height 20
click at [1465, 181] on div "Quote Quote date [DATE] Close Options Preview Print Email Customise email conte…" at bounding box center [784, 391] width 1568 height 783
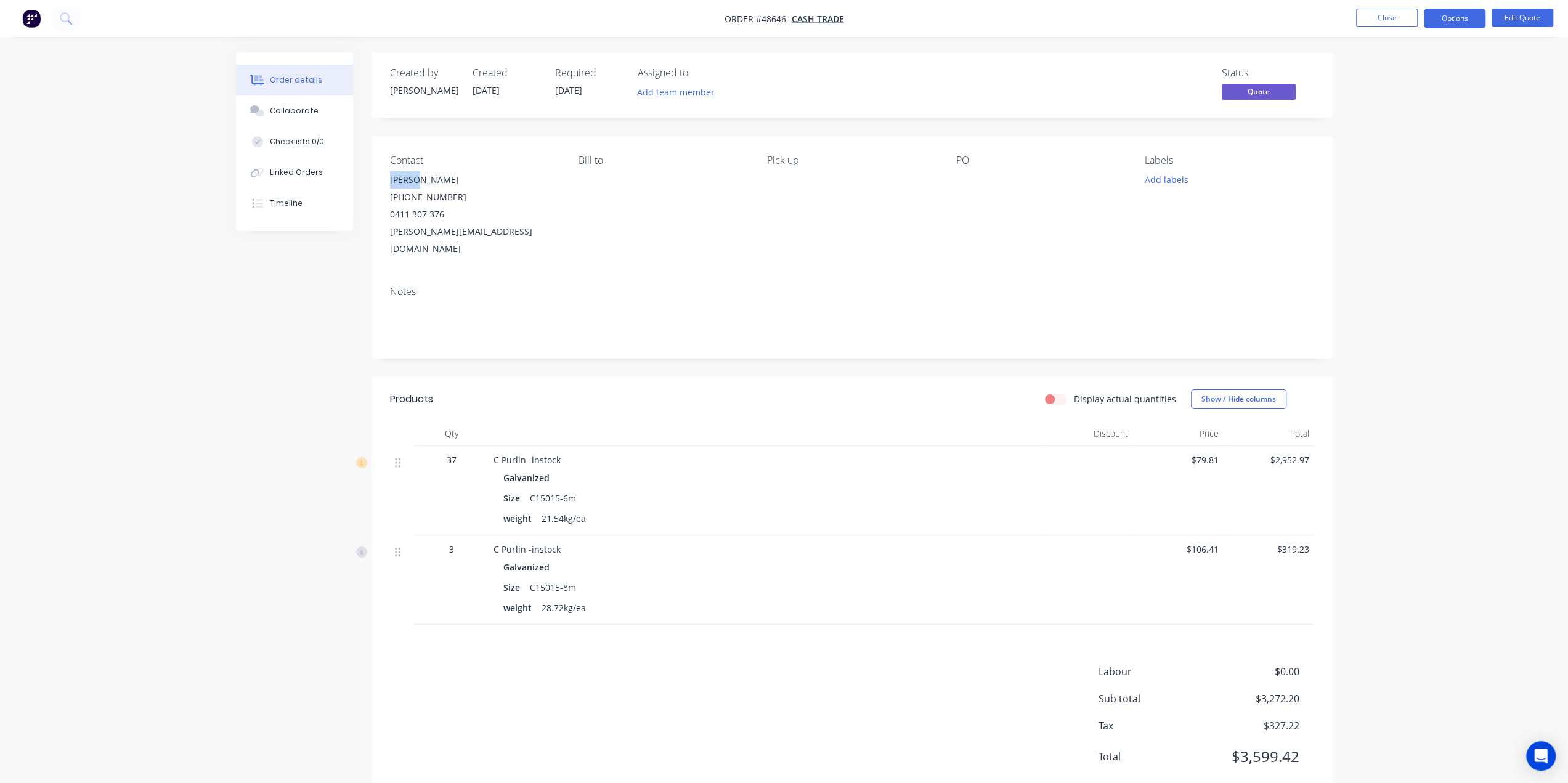
drag, startPoint x: 385, startPoint y: 182, endPoint x: 415, endPoint y: 183, distance: 30.0
click at [415, 183] on div "Contact [PERSON_NAME] [PHONE_NUMBER] [PERSON_NAME][EMAIL_ADDRESS][DOMAIN_NAME] …" at bounding box center [852, 206] width 961 height 140
copy div "[PERSON_NAME]"
